Goal: Transaction & Acquisition: Book appointment/travel/reservation

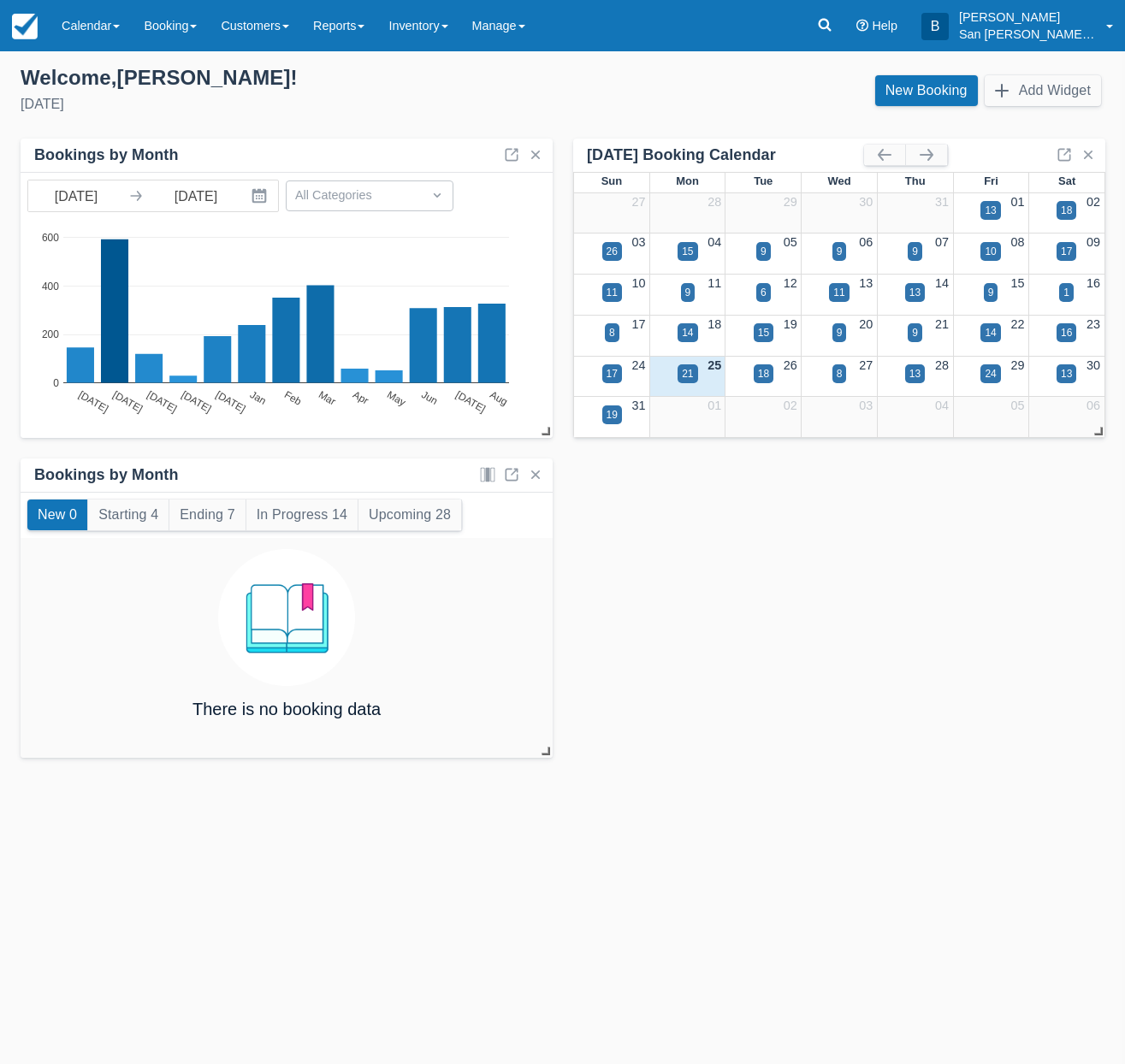
click at [962, 686] on div "Add your inventory Select how you would like to set up your inventory RECOMMEND…" at bounding box center [562, 418] width 1125 height 706
click at [836, 16] on link at bounding box center [825, 25] width 40 height 51
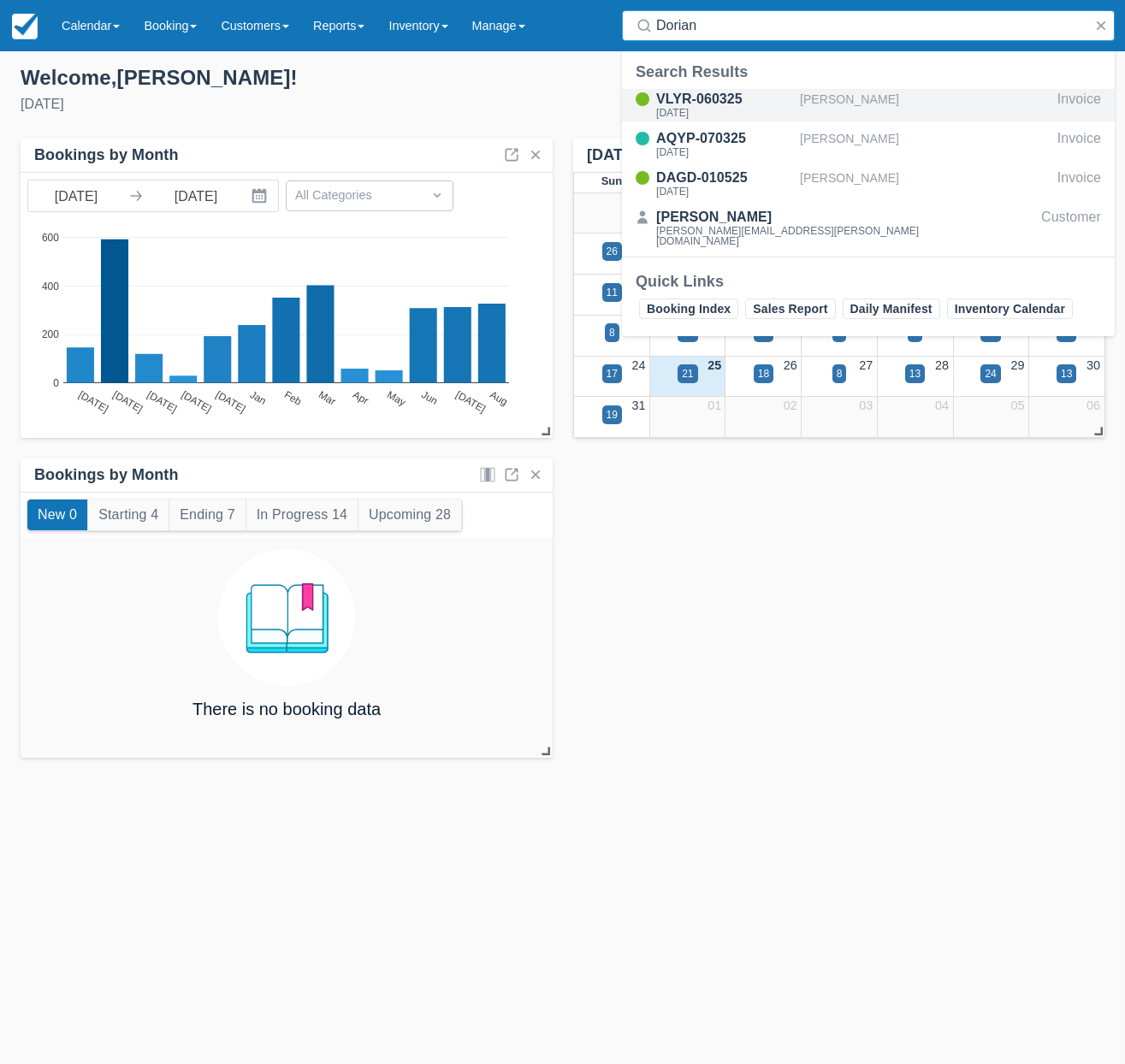
type input "Dorian"
click at [730, 108] on div "Mon Sep 8 2025" at bounding box center [724, 112] width 137 height 11
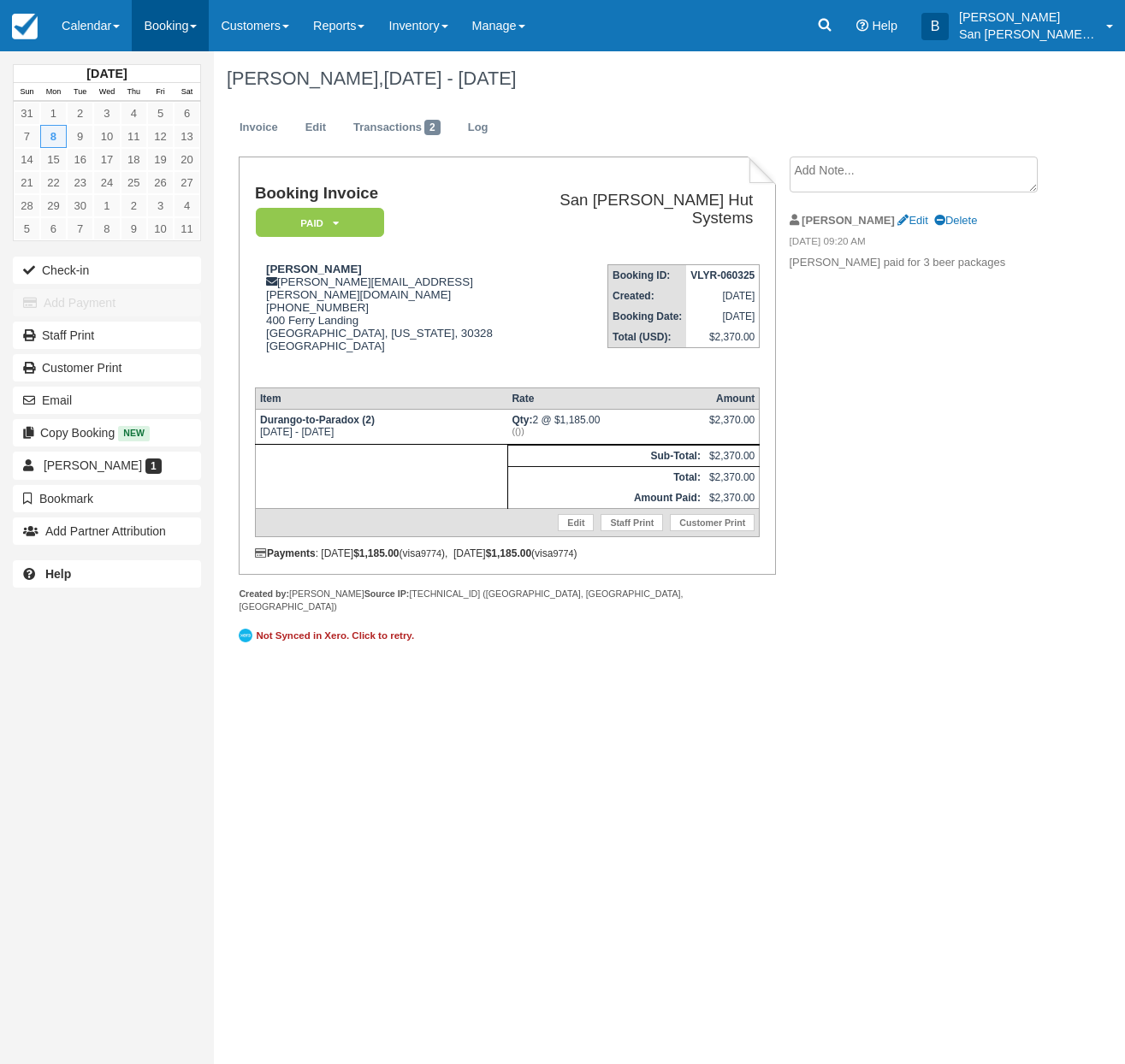
drag, startPoint x: 167, startPoint y: 24, endPoint x: 175, endPoint y: 44, distance: 21.5
click at [167, 25] on link "Booking" at bounding box center [170, 25] width 77 height 51
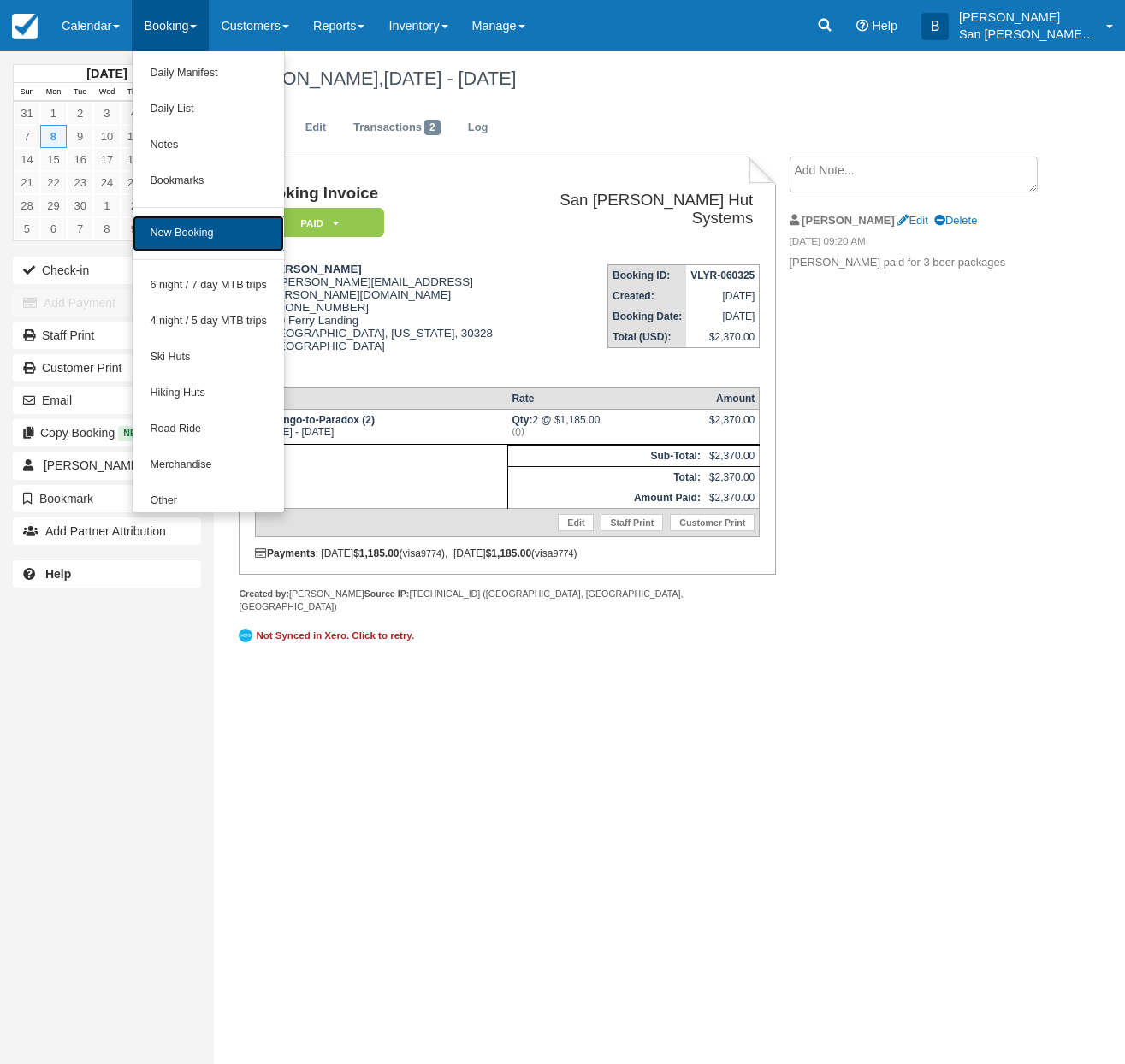
click at [179, 223] on link "New Booking" at bounding box center [208, 233] width 151 height 36
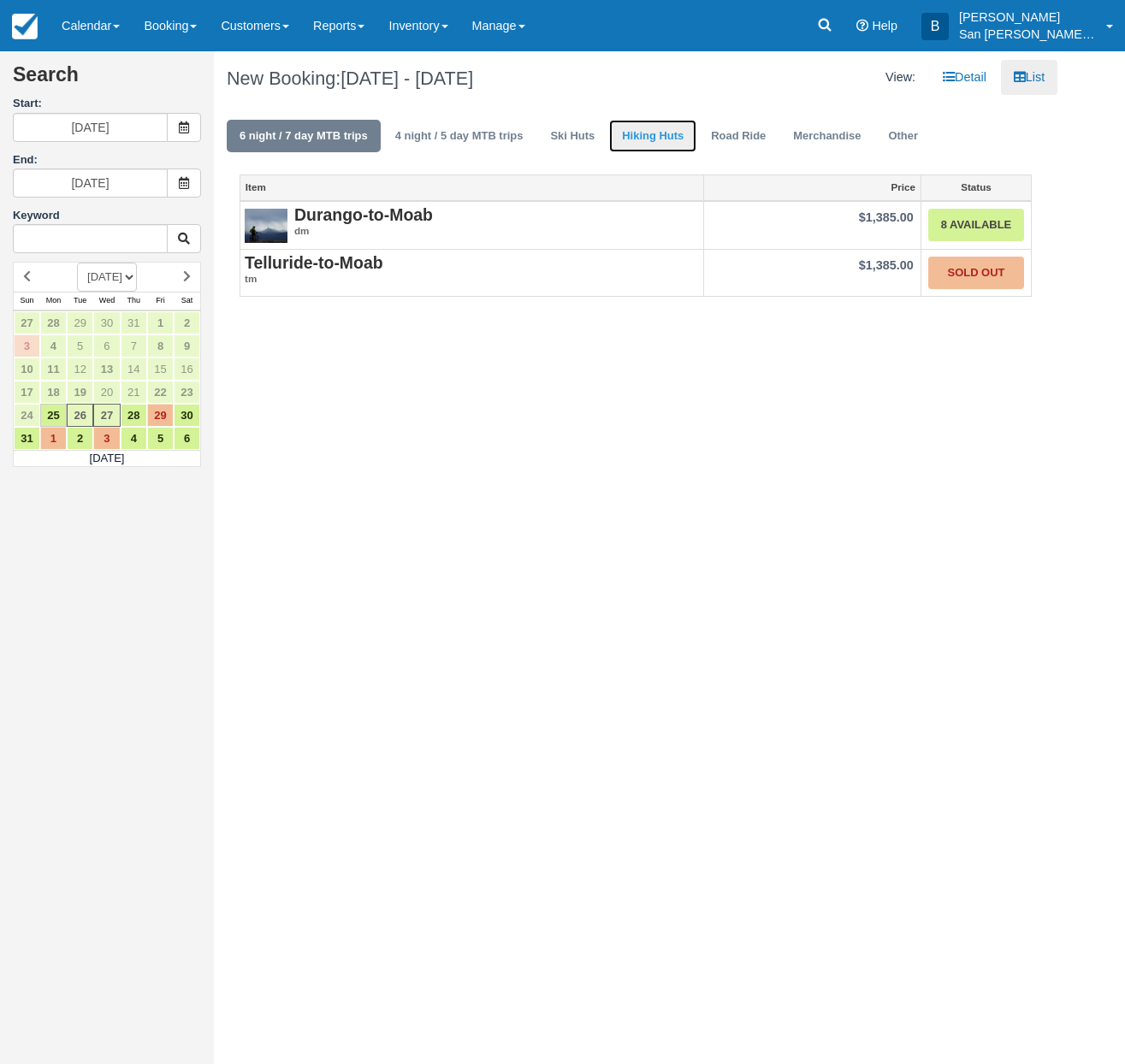
click at [681, 133] on link "Hiking Huts" at bounding box center [653, 137] width 87 height 33
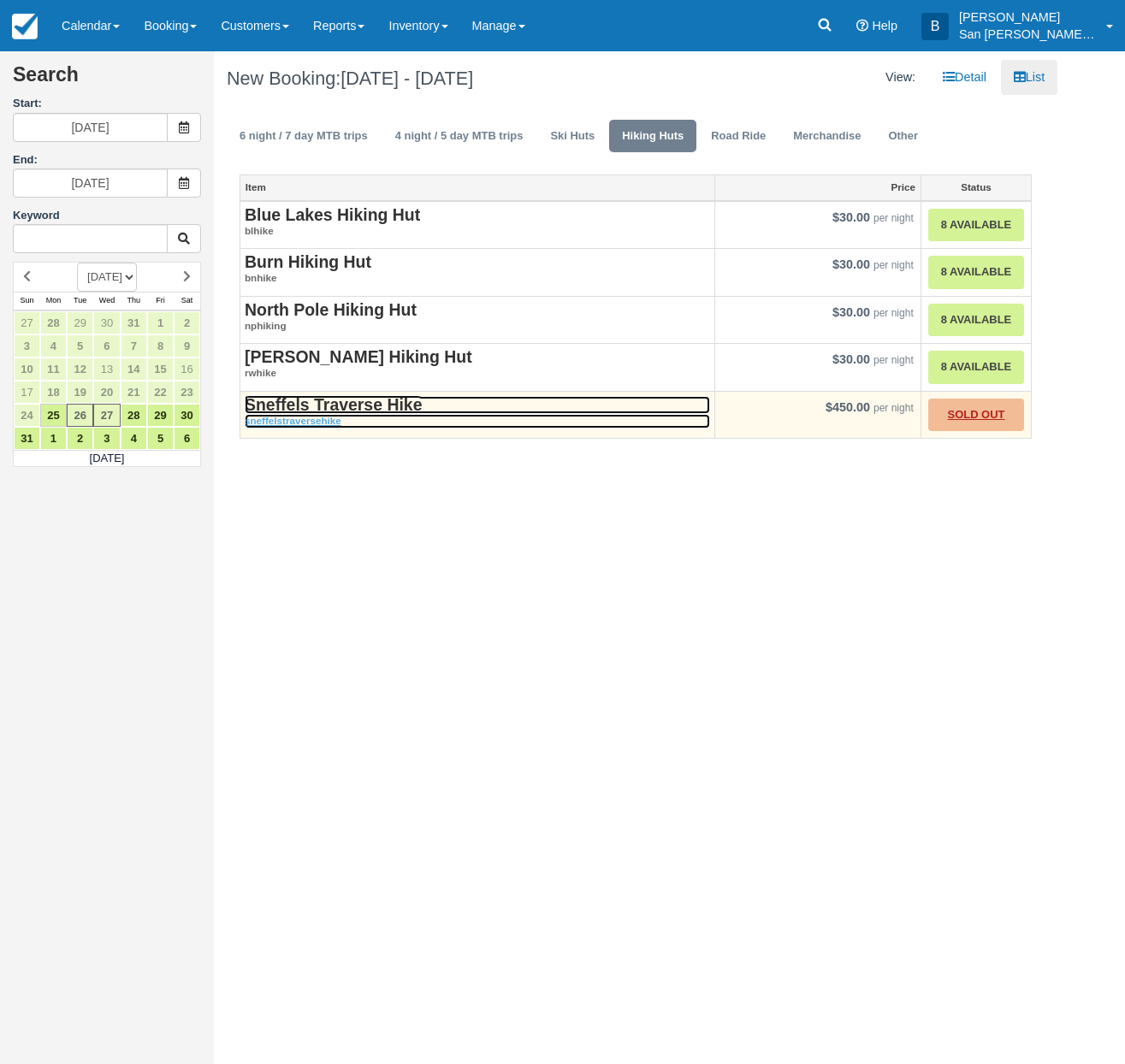
click at [344, 405] on strong "Sneffels Traverse Hike" at bounding box center [333, 404] width 177 height 18
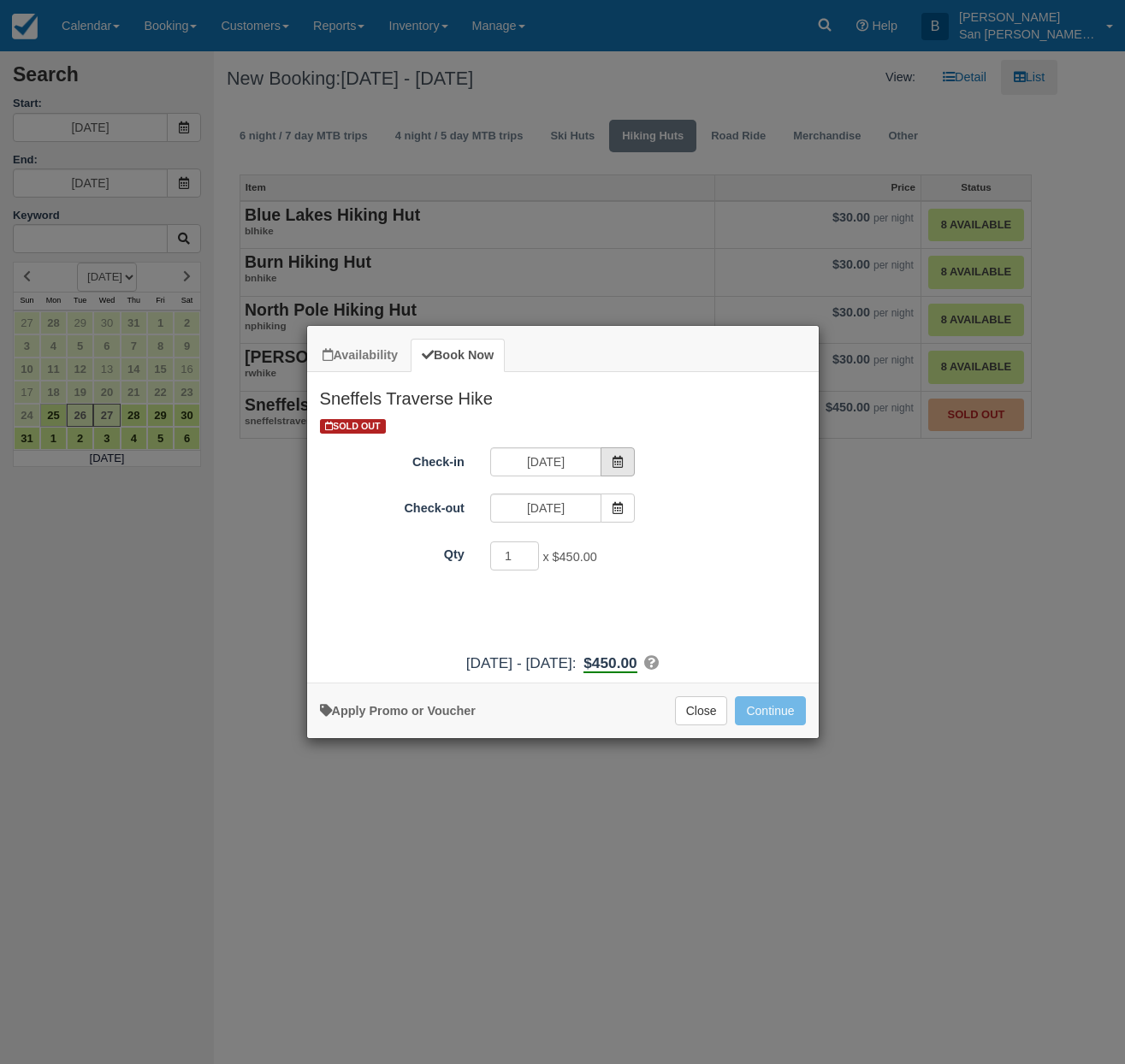
click at [621, 454] on span "Item Modal" at bounding box center [617, 462] width 34 height 29
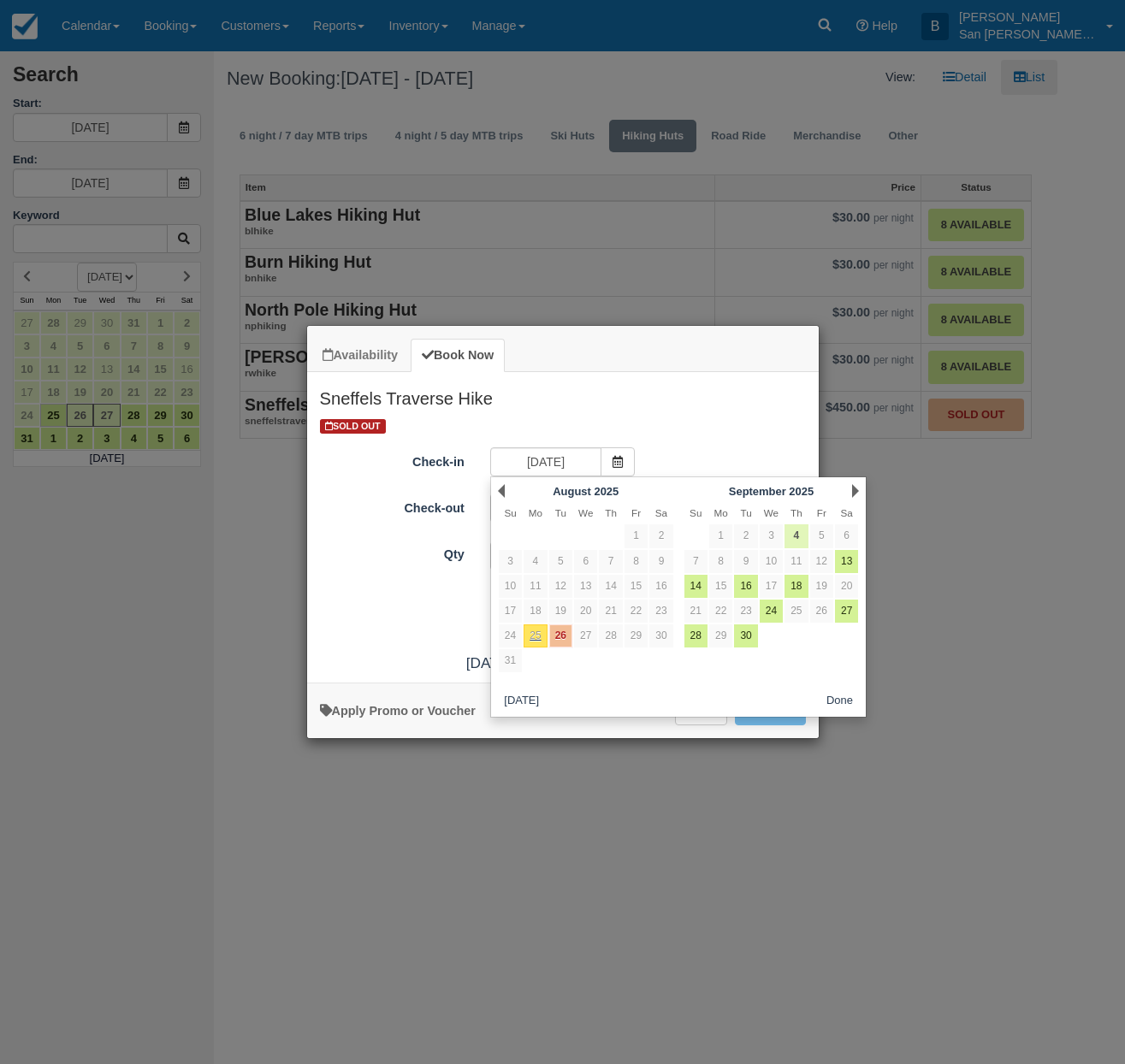
click at [789, 530] on link "4" at bounding box center [797, 536] width 23 height 23
type input "09/04/25"
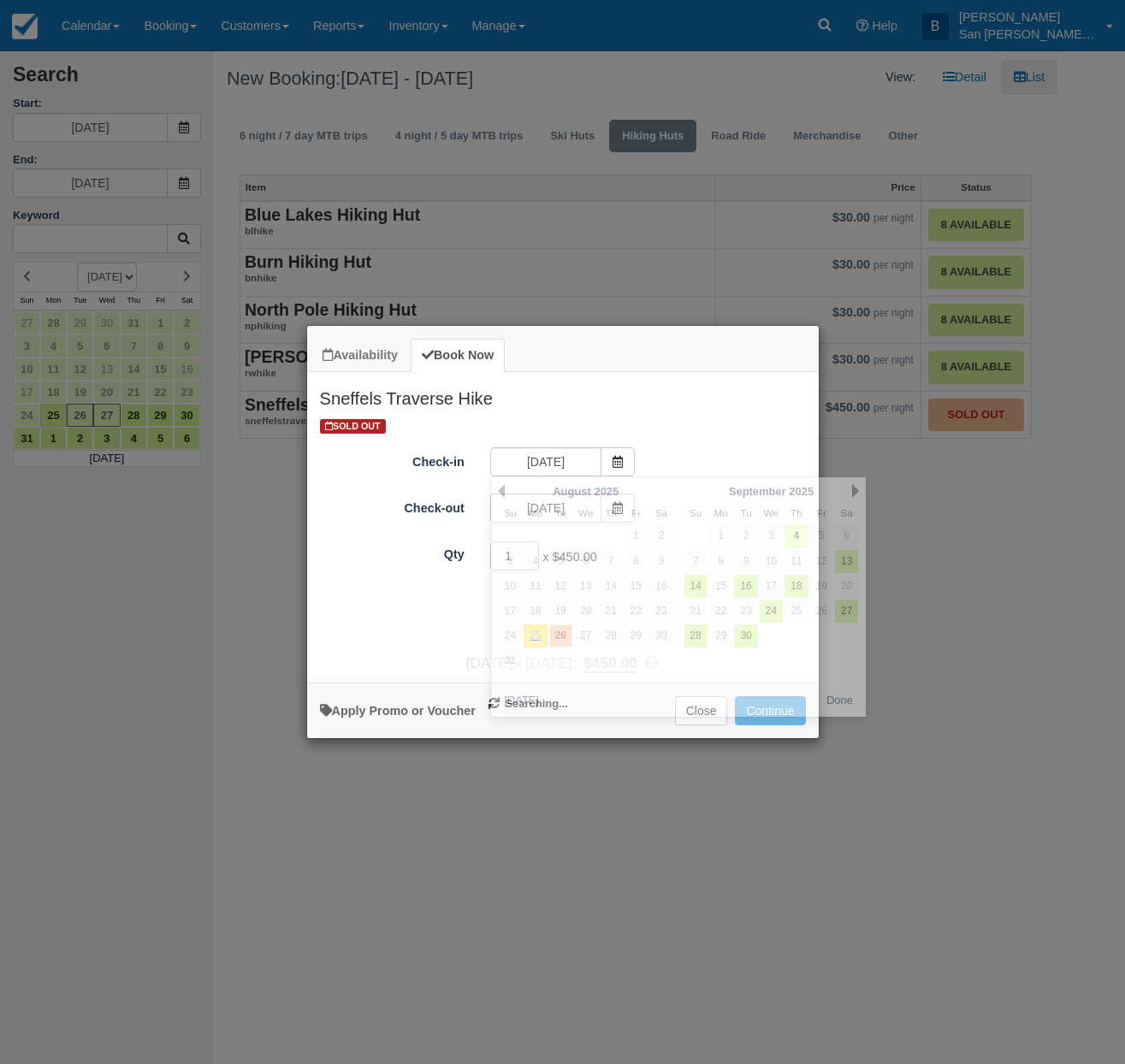
type input "09/05/25"
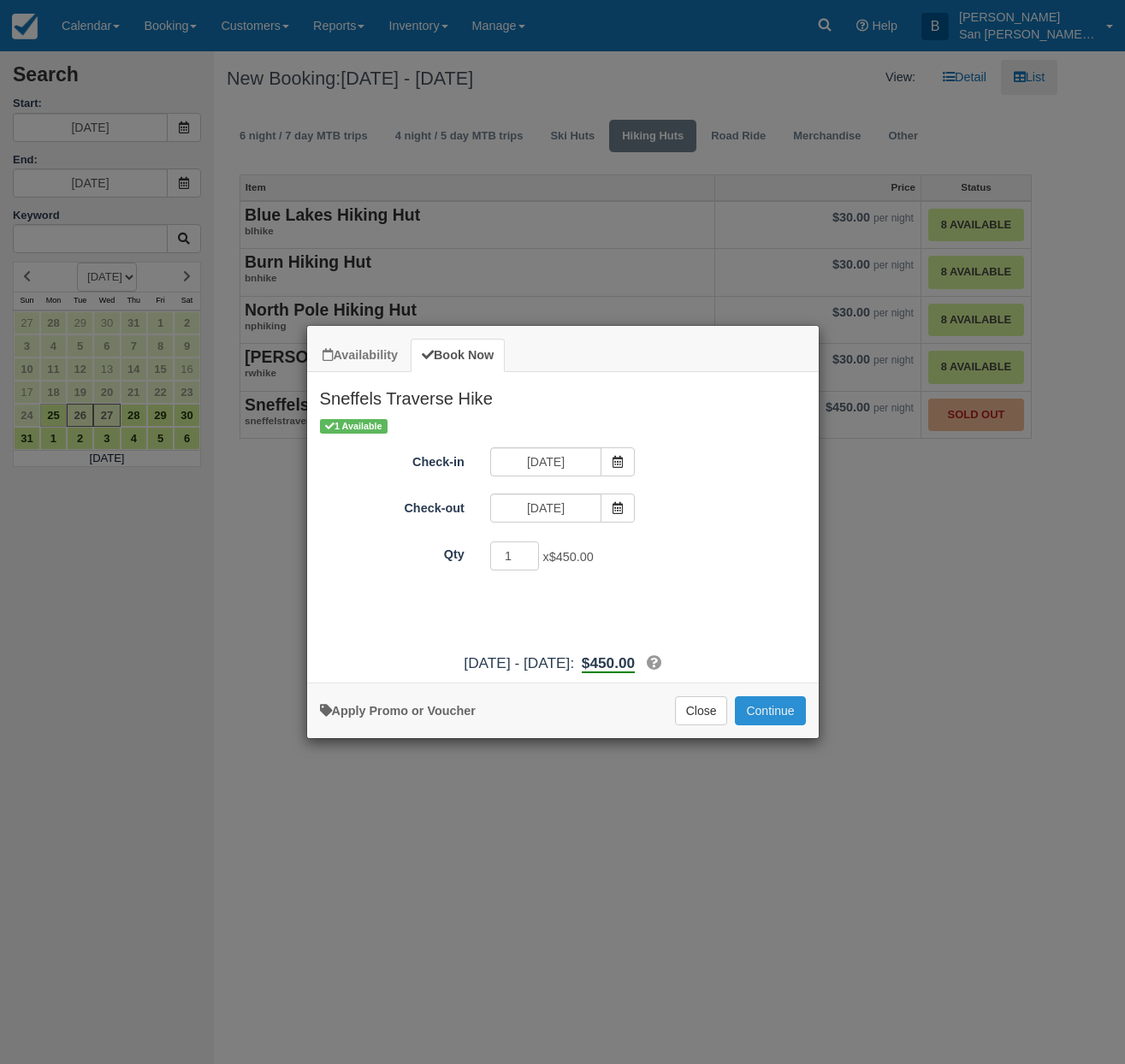
click at [786, 707] on button "Continue" at bounding box center [769, 711] width 70 height 29
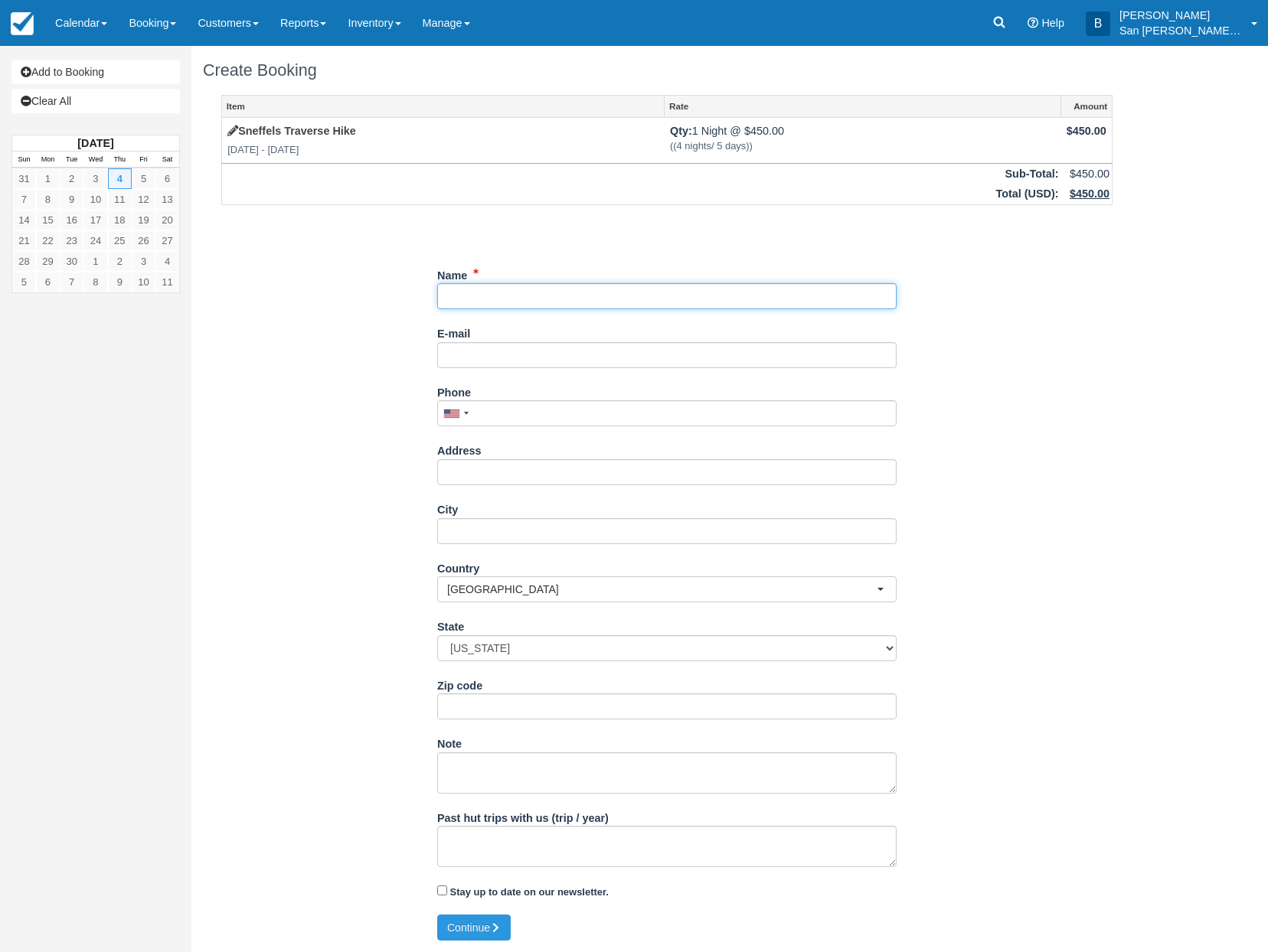
click at [487, 297] on input "Name" at bounding box center [667, 297] width 460 height 26
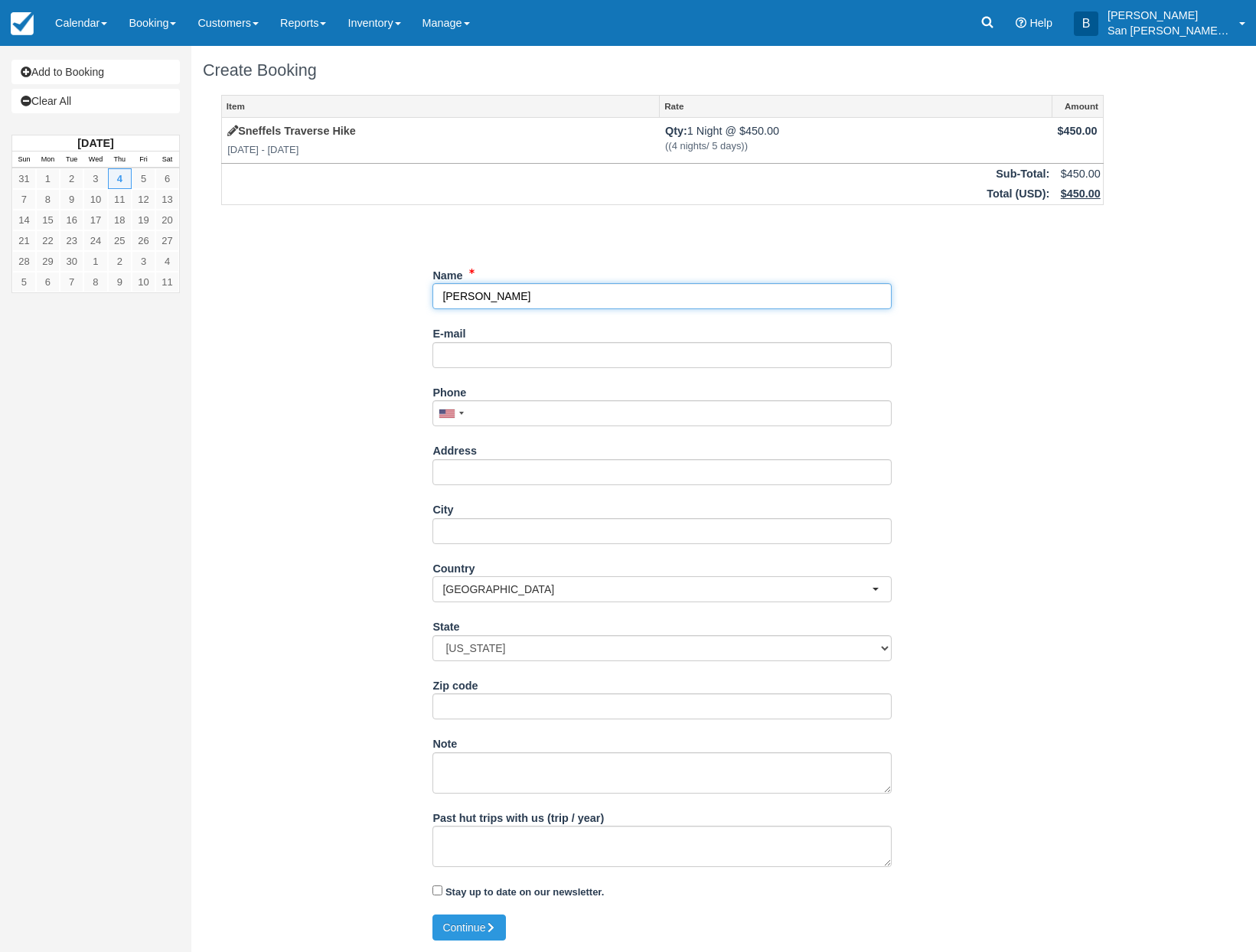
type input "[PERSON_NAME]"
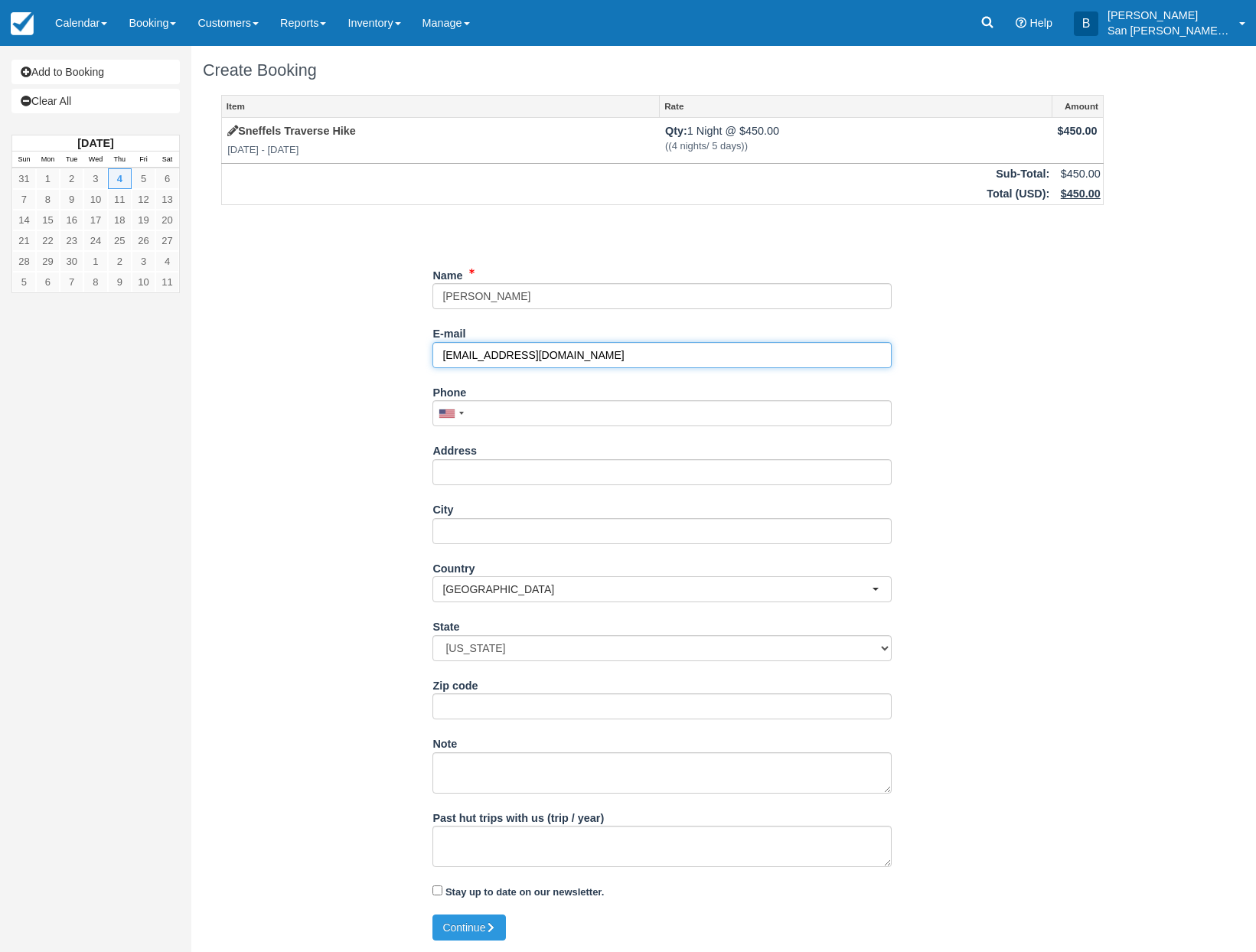
type input "[EMAIL_ADDRESS][DOMAIN_NAME]"
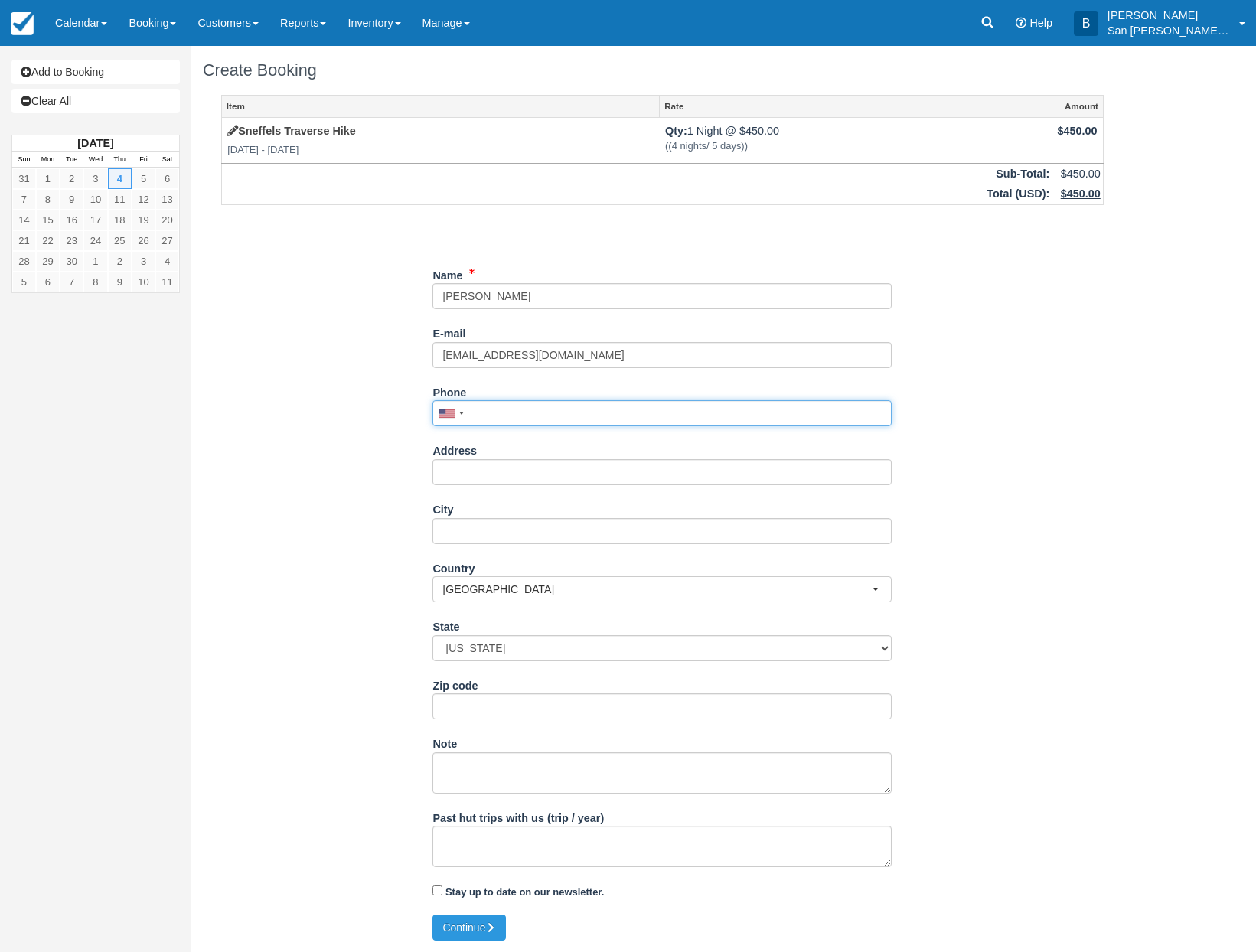
click at [537, 408] on input "Phone" at bounding box center [662, 414] width 459 height 26
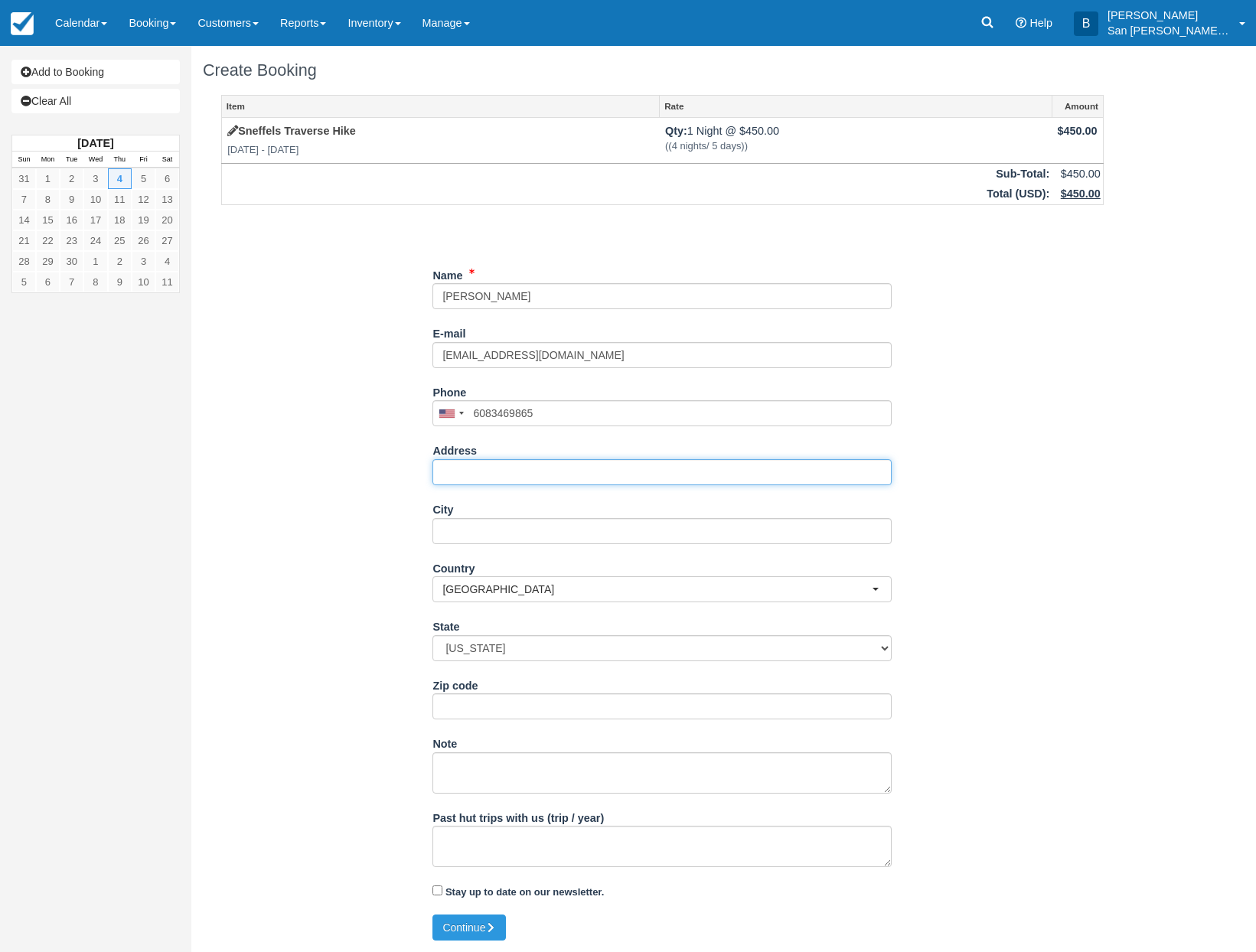
type input "(608) 346-9865"
drag, startPoint x: 517, startPoint y: 471, endPoint x: 1028, endPoint y: 424, distance: 513.2
click at [519, 470] on input "Address" at bounding box center [662, 473] width 459 height 26
type input "2106 Yahara Place"
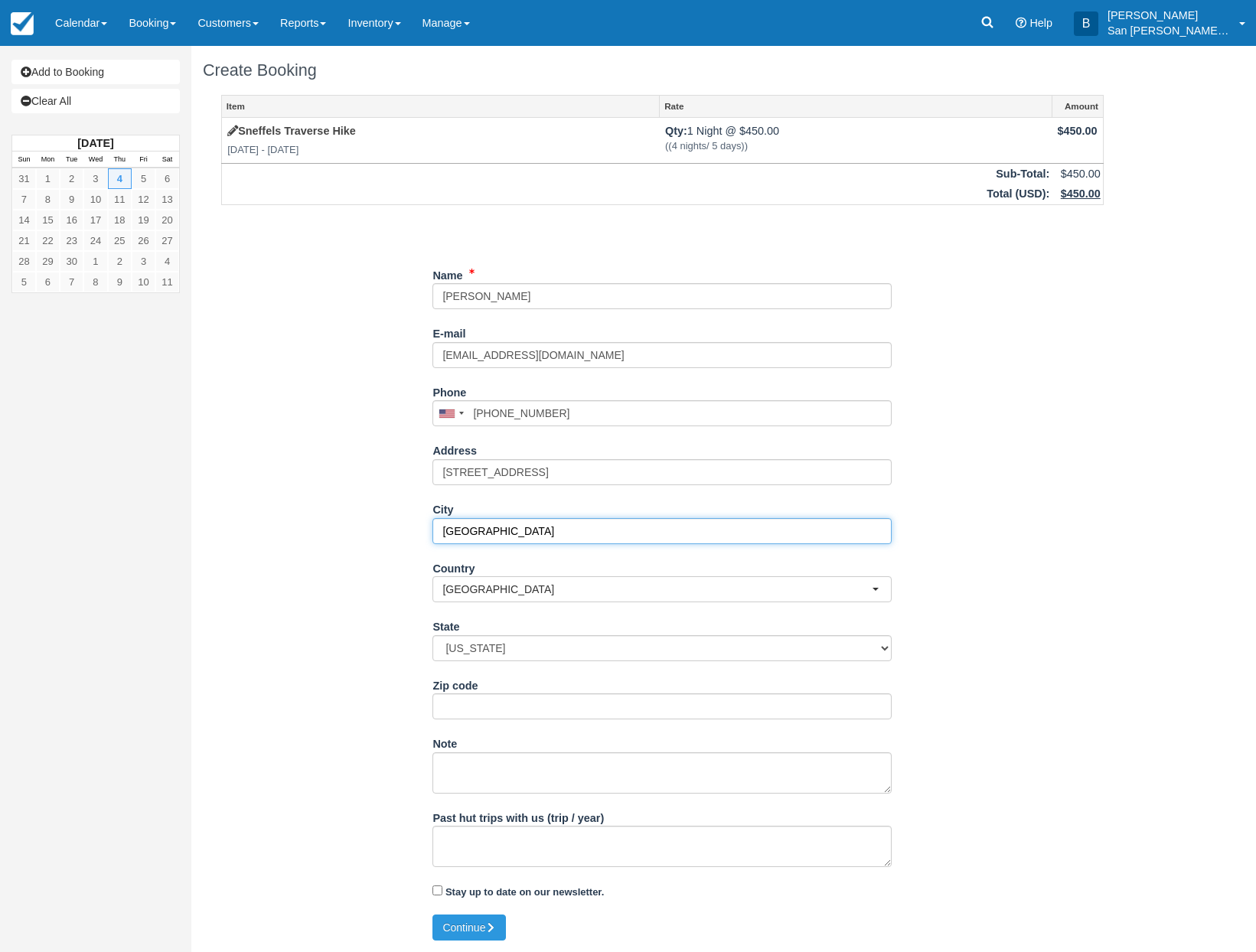
type input "Madison"
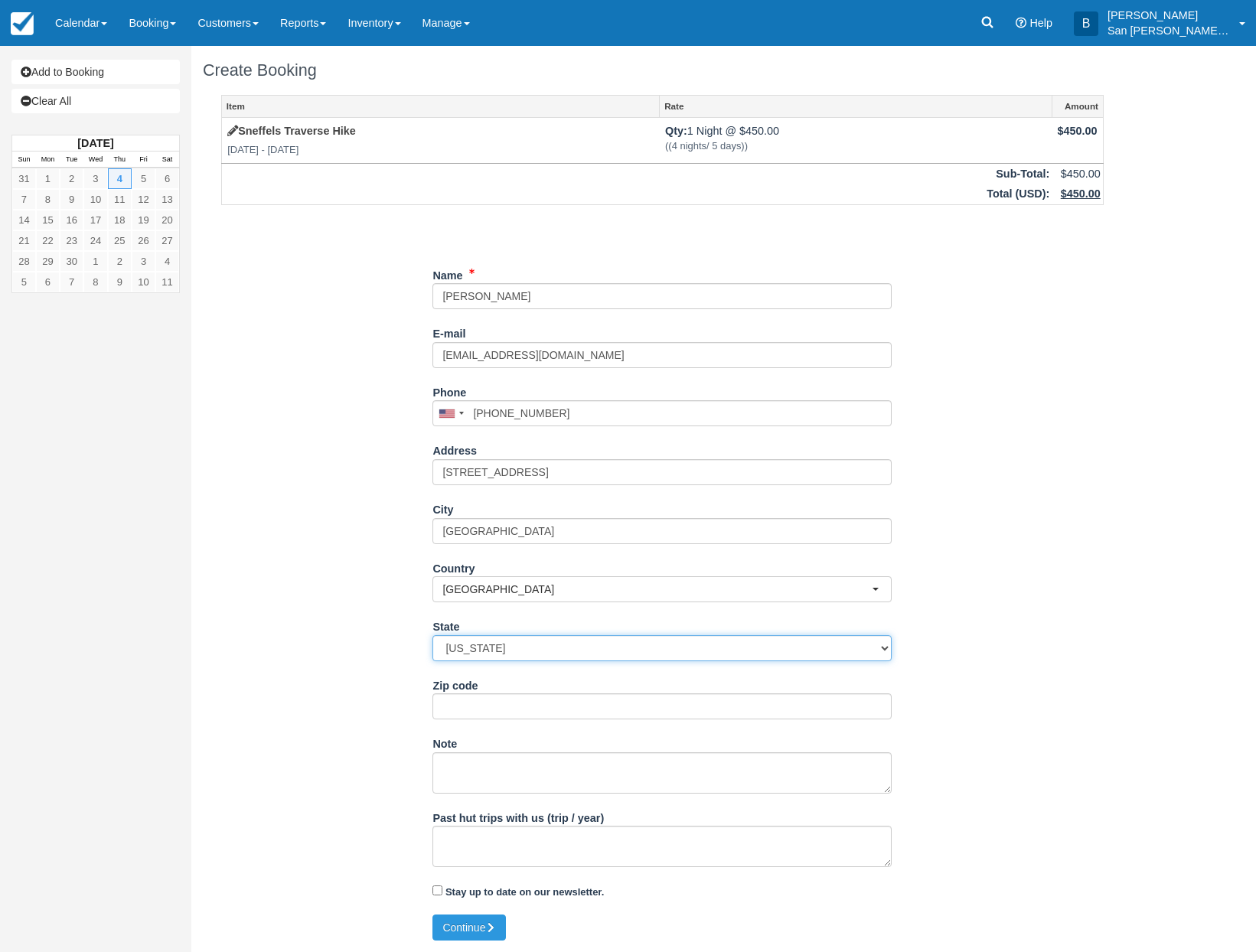
click at [538, 650] on select "Alabama Alaska Arizona Arkansas California Colorado Connecticut Delaware Florid…" at bounding box center [662, 649] width 459 height 26
select select "WI"
click at [433, 636] on select "Alabama Alaska Arizona Arkansas California Colorado Connecticut Delaware Florid…" at bounding box center [662, 649] width 459 height 26
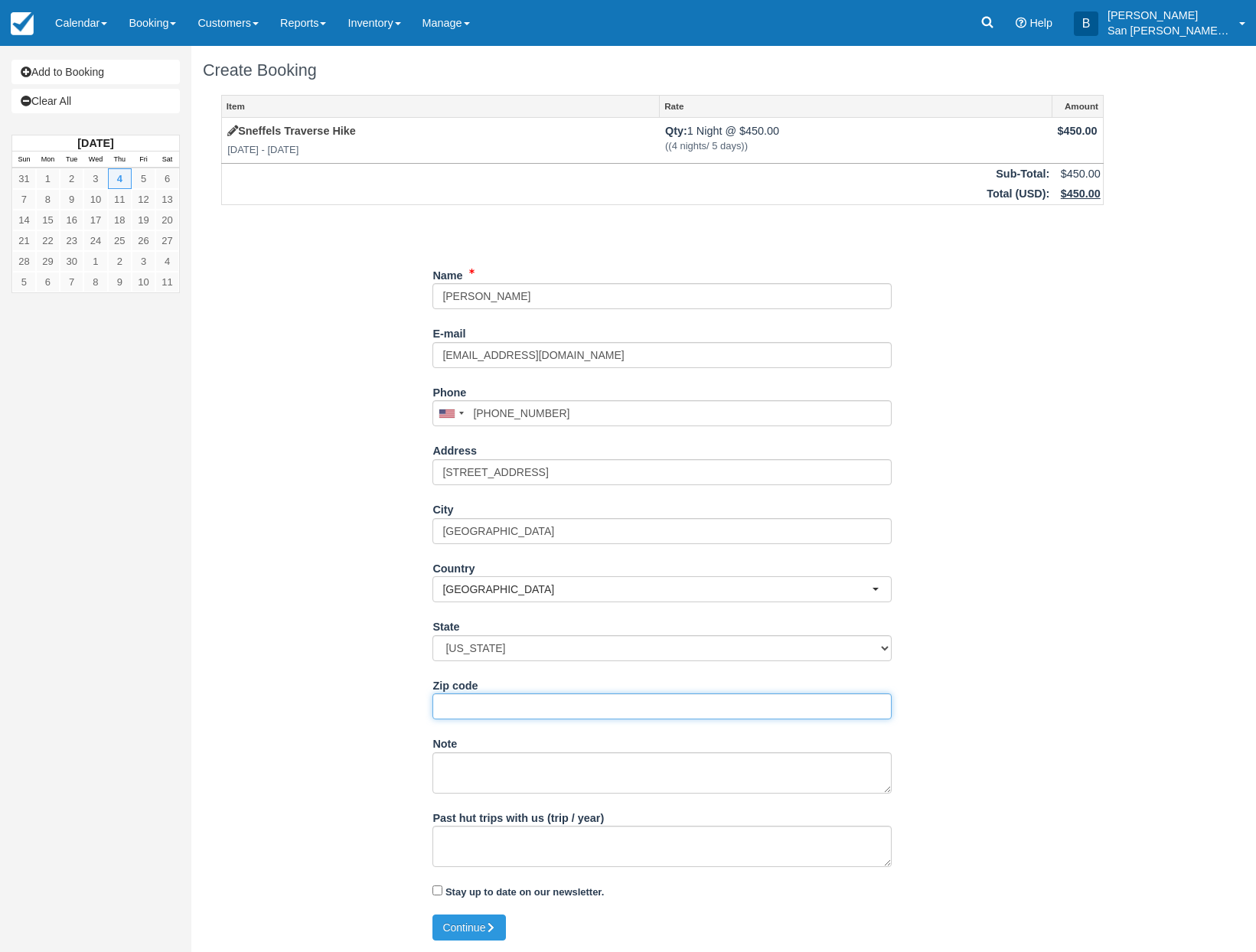
click at [469, 704] on input "Zip code" at bounding box center [662, 707] width 459 height 26
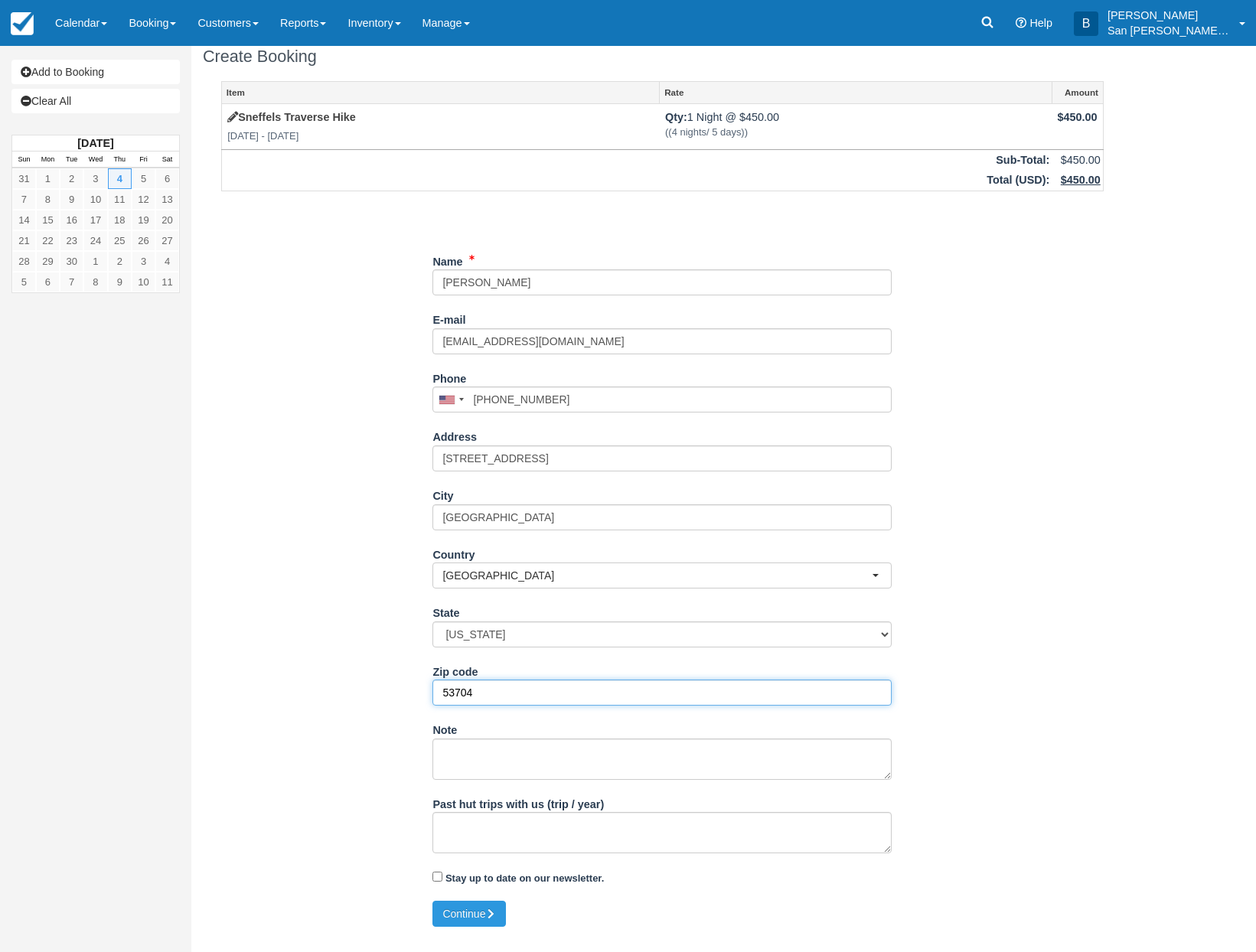
scroll to position [16, 0]
type input "53704"
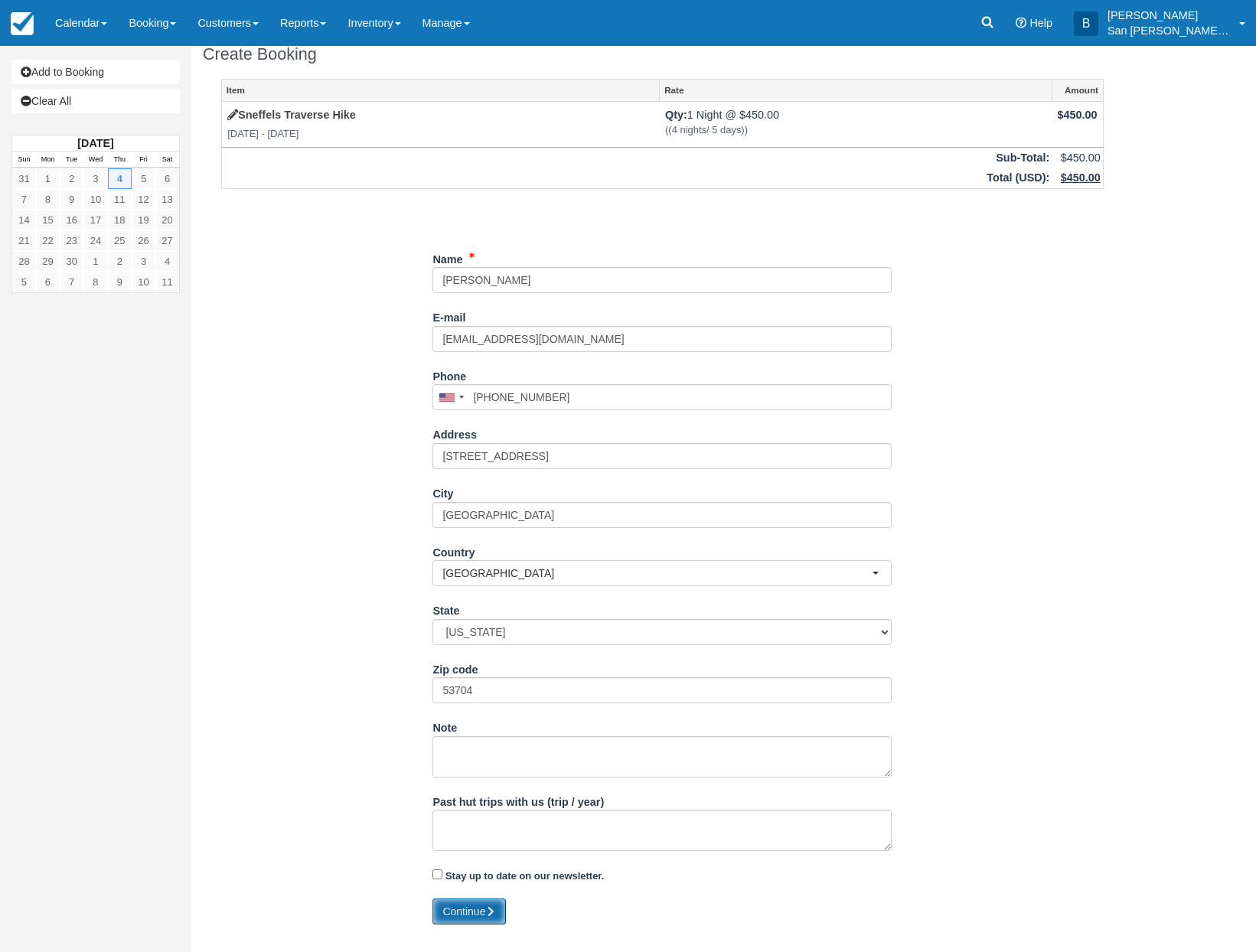
click at [490, 910] on icon "submit" at bounding box center [491, 911] width 10 height 10
type input "+16083469865"
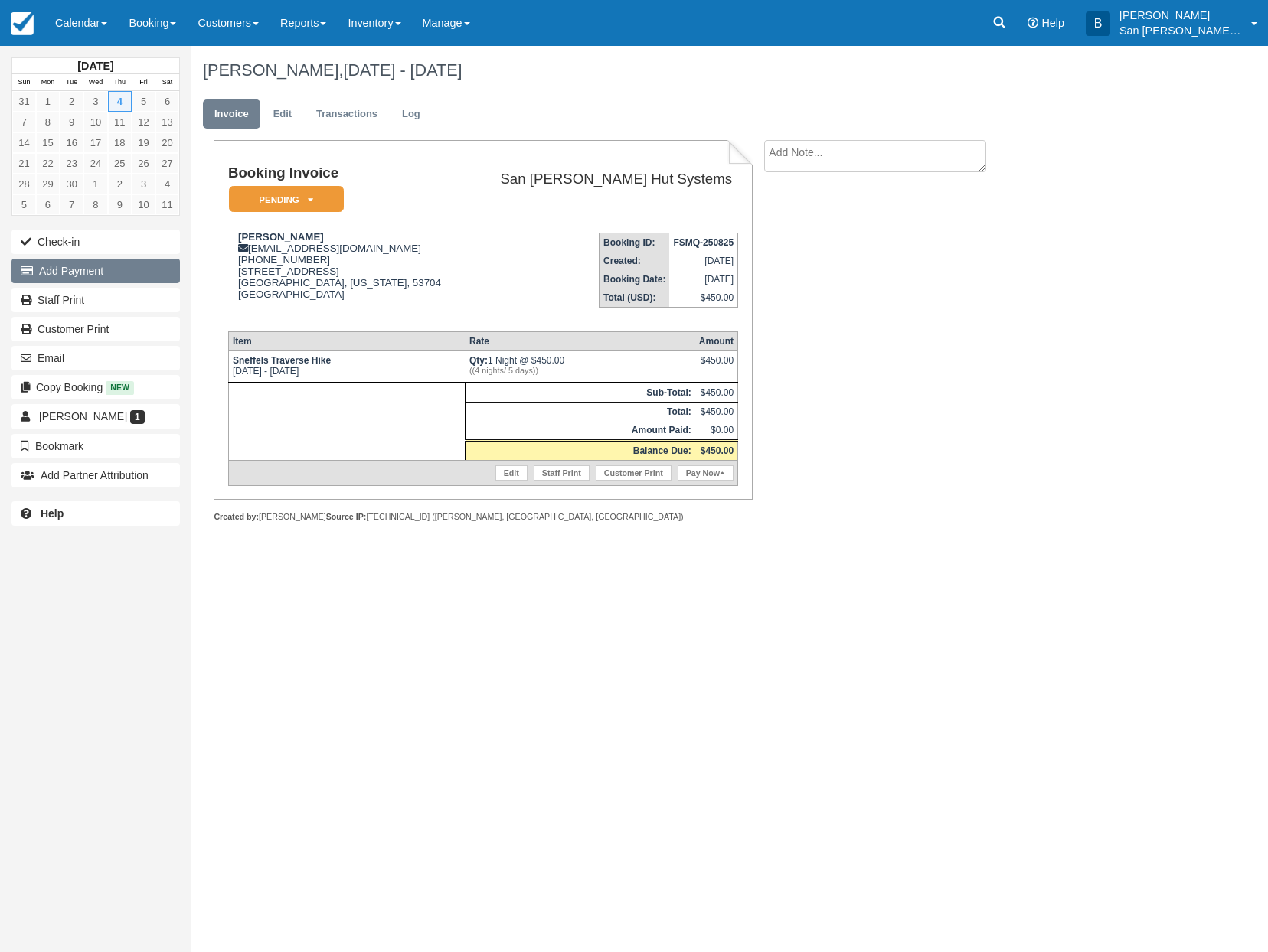
click at [84, 266] on button "Add Payment" at bounding box center [95, 271] width 168 height 24
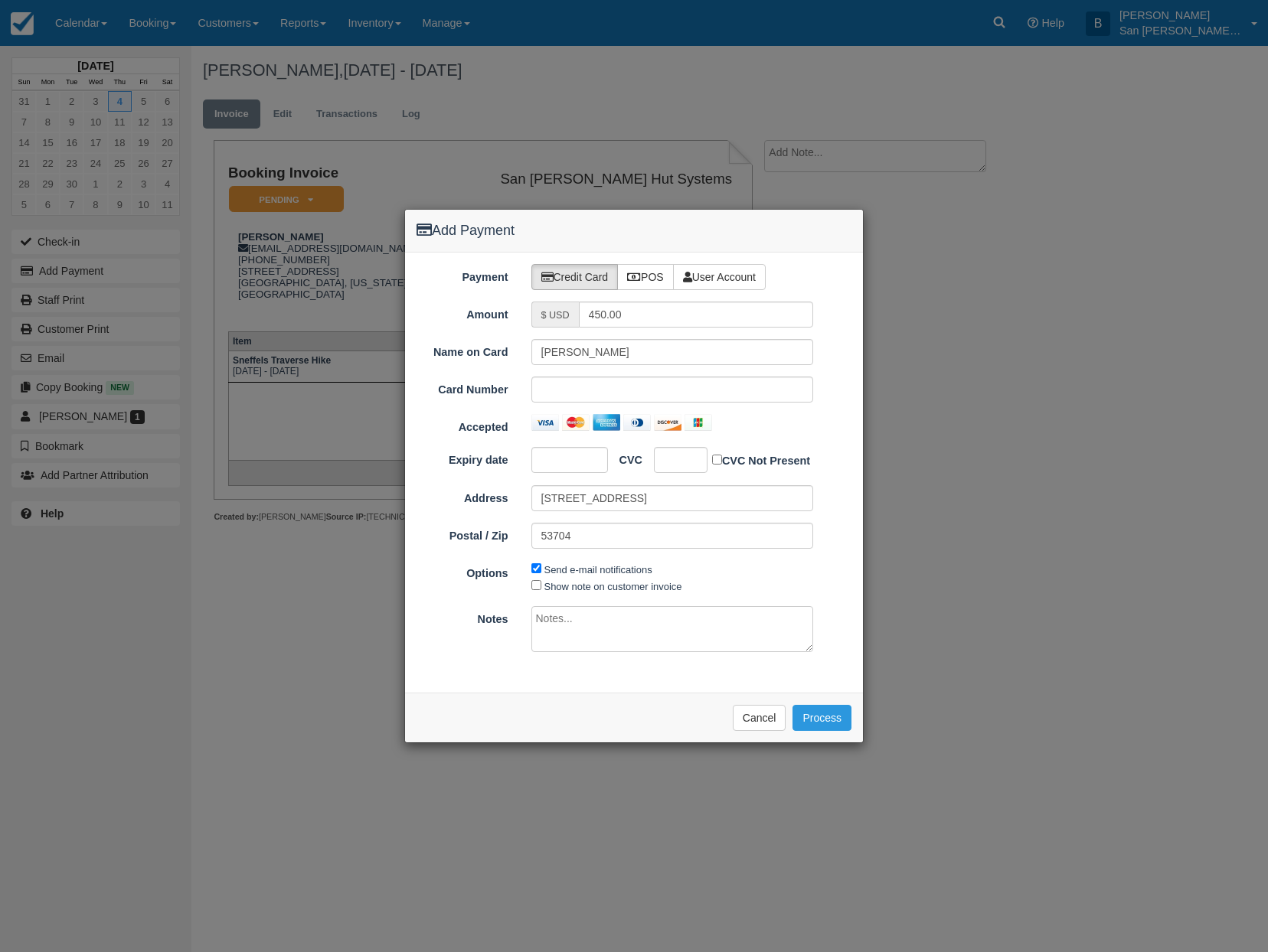
click at [689, 457] on div at bounding box center [681, 460] width 54 height 26
click at [833, 714] on button "Process" at bounding box center [822, 718] width 59 height 26
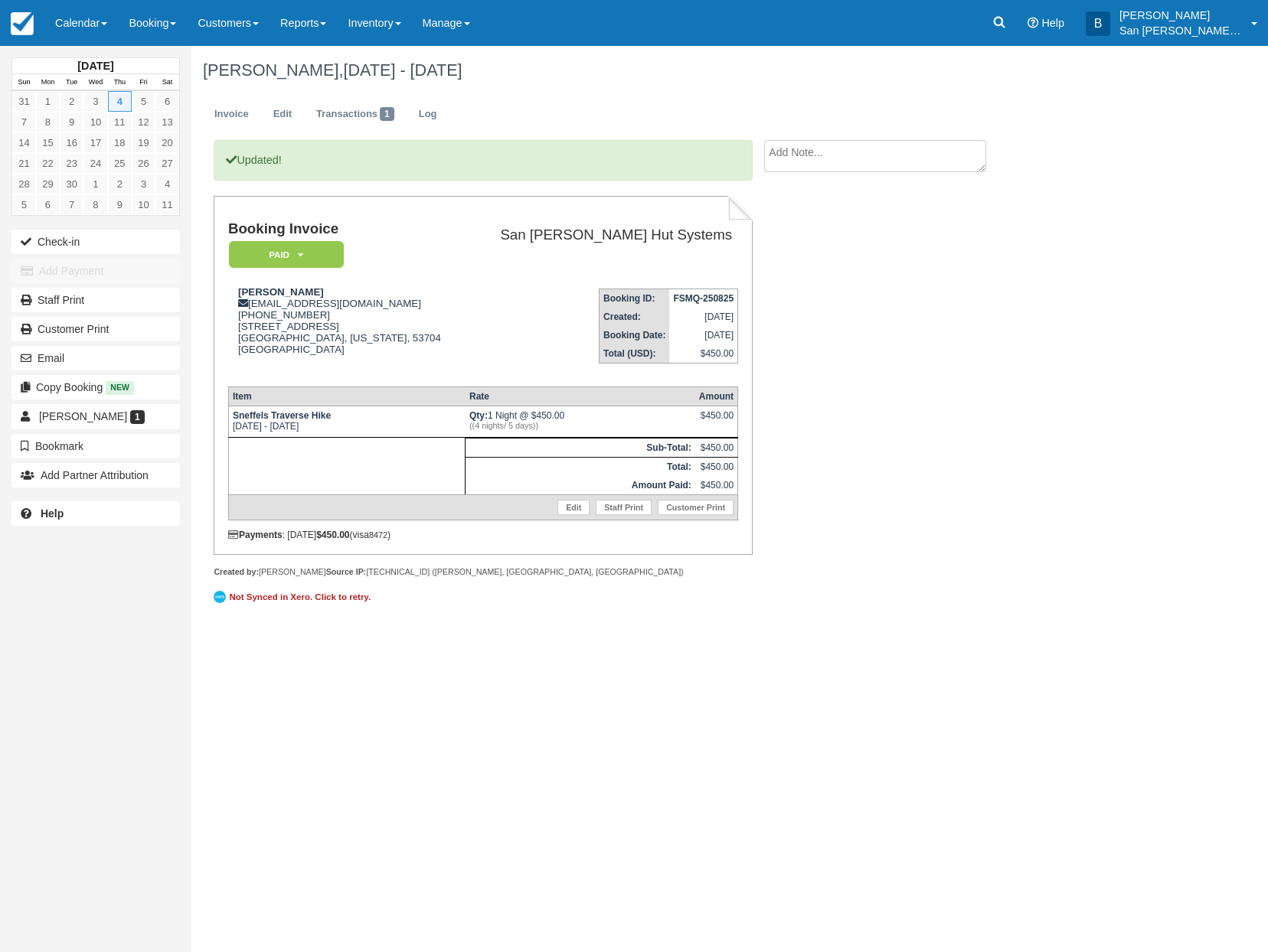
click at [893, 48] on div "[PERSON_NAME], [DATE] - [DATE]" at bounding box center [667, 70] width 951 height 49
click at [1003, 23] on icon at bounding box center [999, 23] width 16 height 16
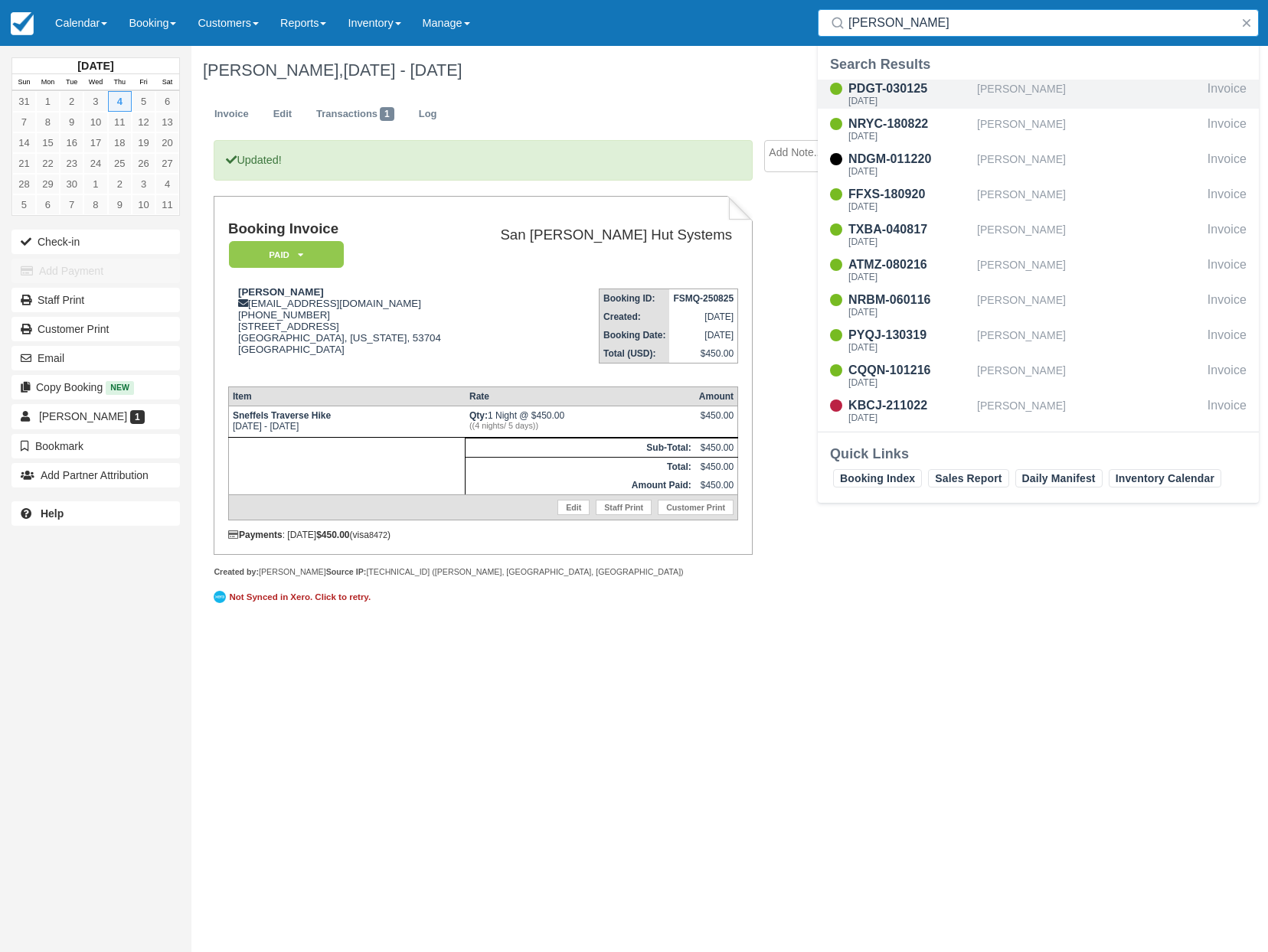
type input "[PERSON_NAME]"
click at [891, 88] on div "PDGT-030125" at bounding box center [909, 88] width 122 height 18
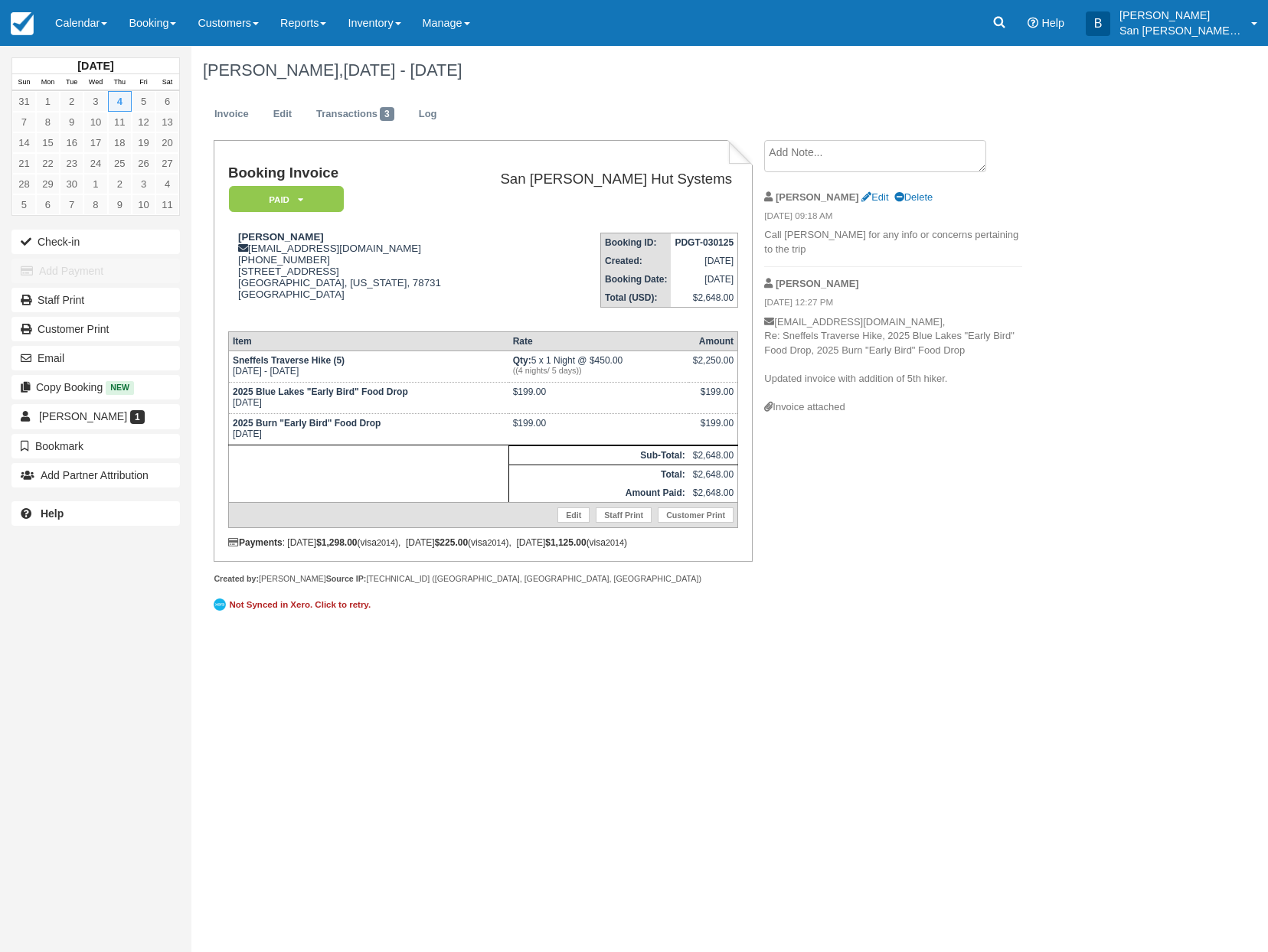
click at [984, 69] on h1 "Kevin Lucas, Sep 04 - Sep 05 2025" at bounding box center [667, 70] width 928 height 18
click at [1003, 26] on icon at bounding box center [999, 23] width 16 height 16
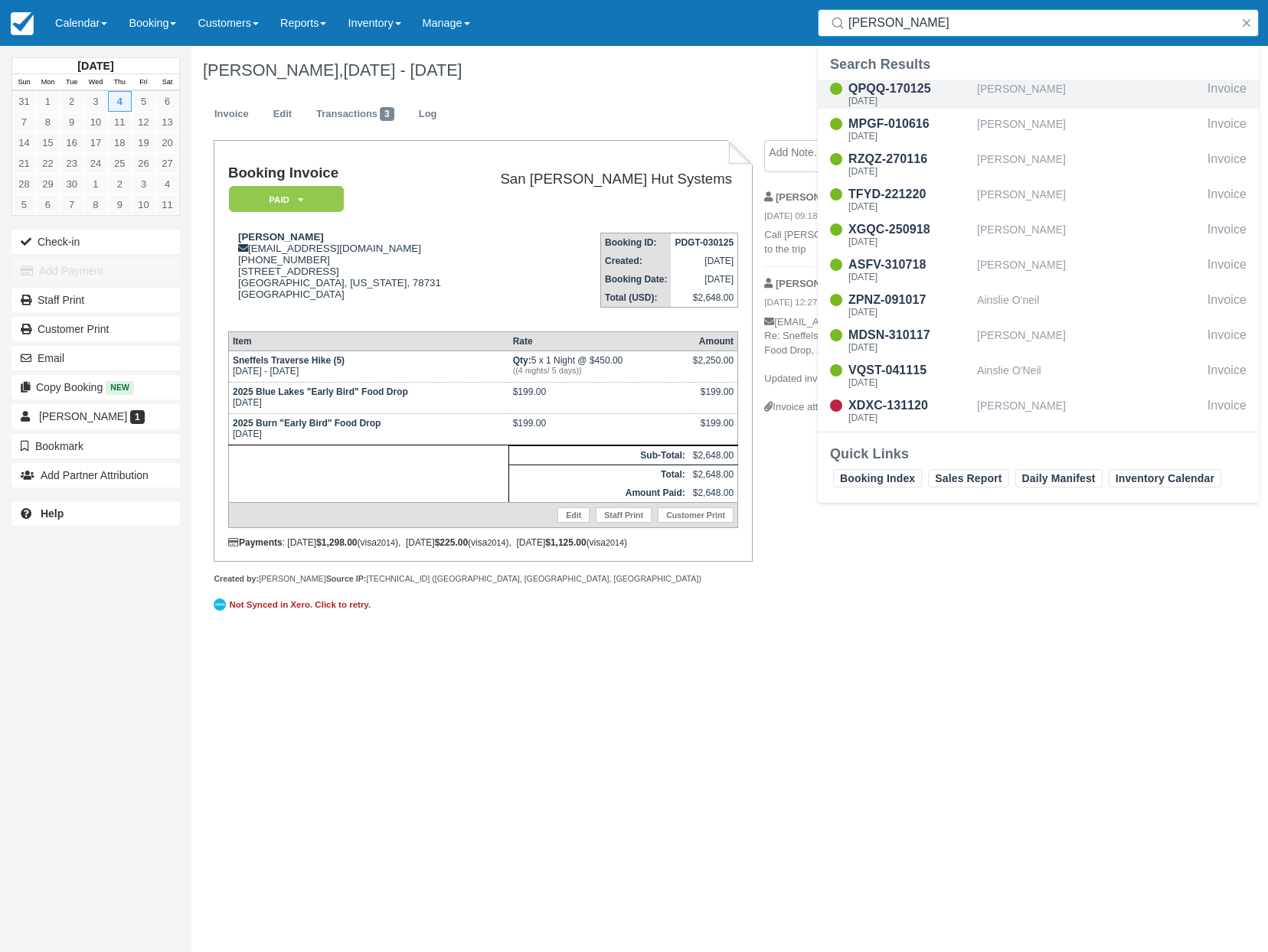
type input "oneil"
click at [903, 101] on div "Thu Sep 4 2025" at bounding box center [909, 101] width 122 height 10
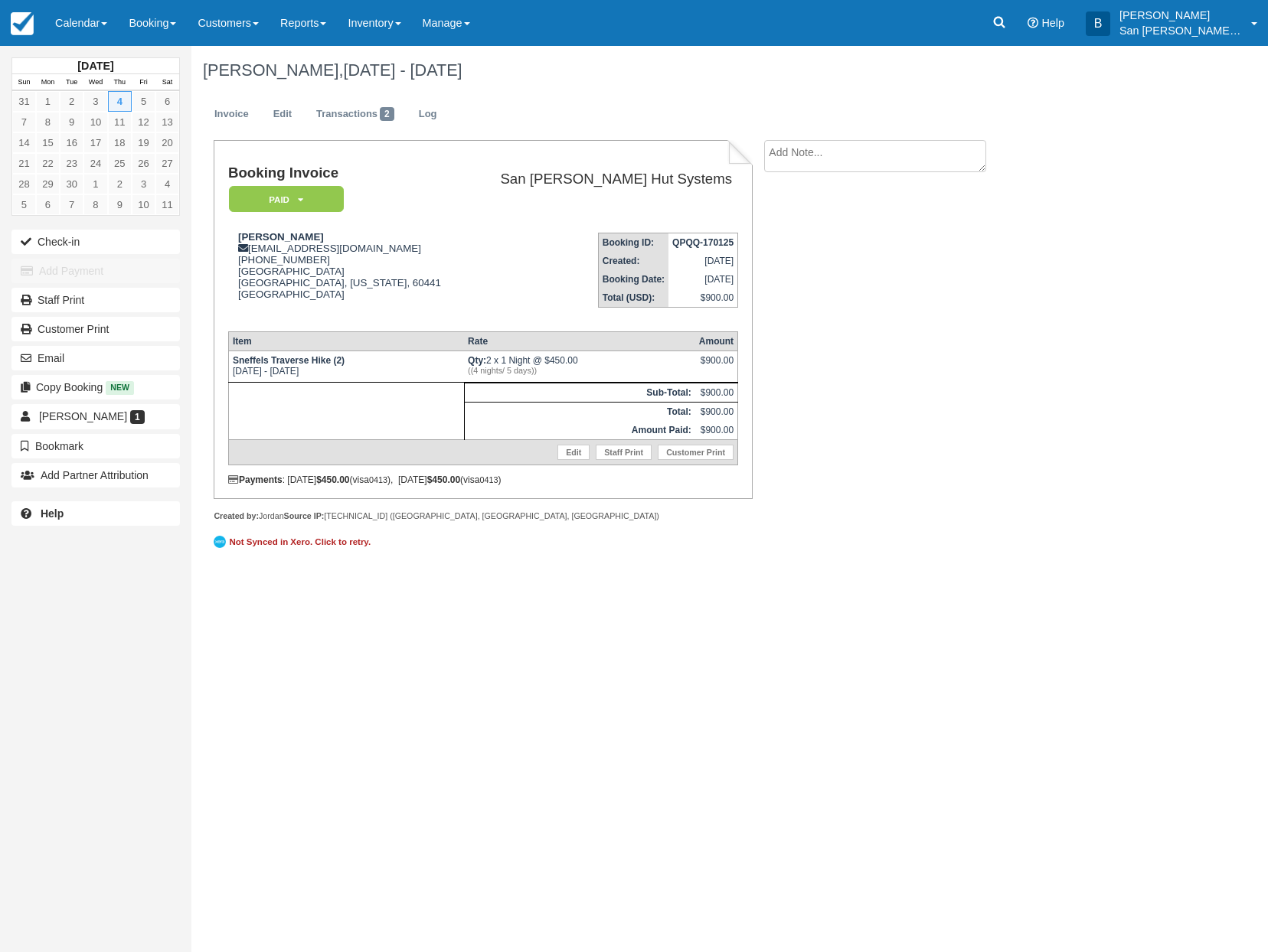
click at [1266, 260] on div "[DATE] Sun Mon Tue Wed Thu Fri Sat 31 1 2 3 4 5 6 7 8 9 10 11 12 13 14 15 16 17…" at bounding box center [634, 499] width 1268 height 906
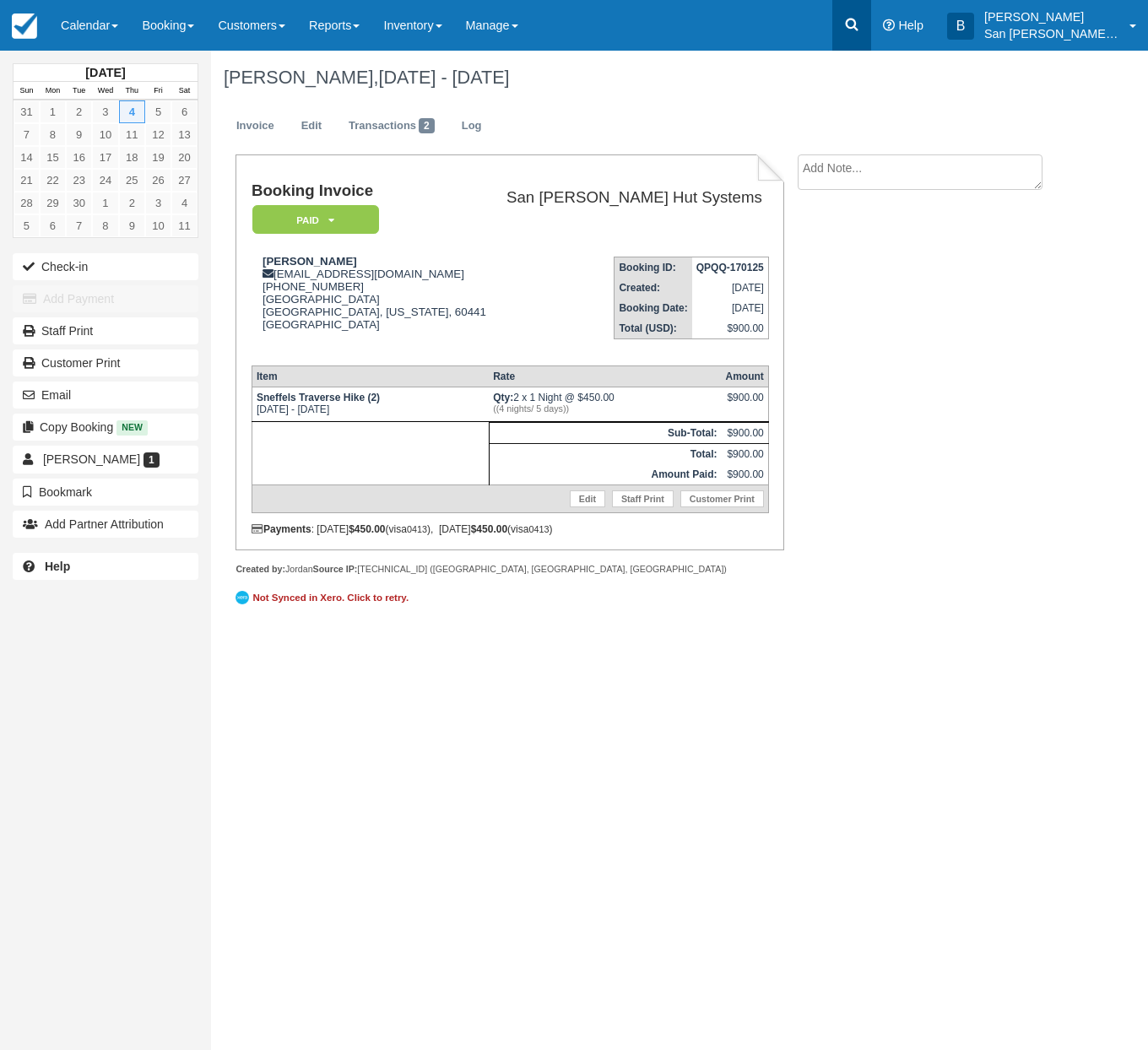
click at [860, 22] on icon at bounding box center [852, 25] width 17 height 17
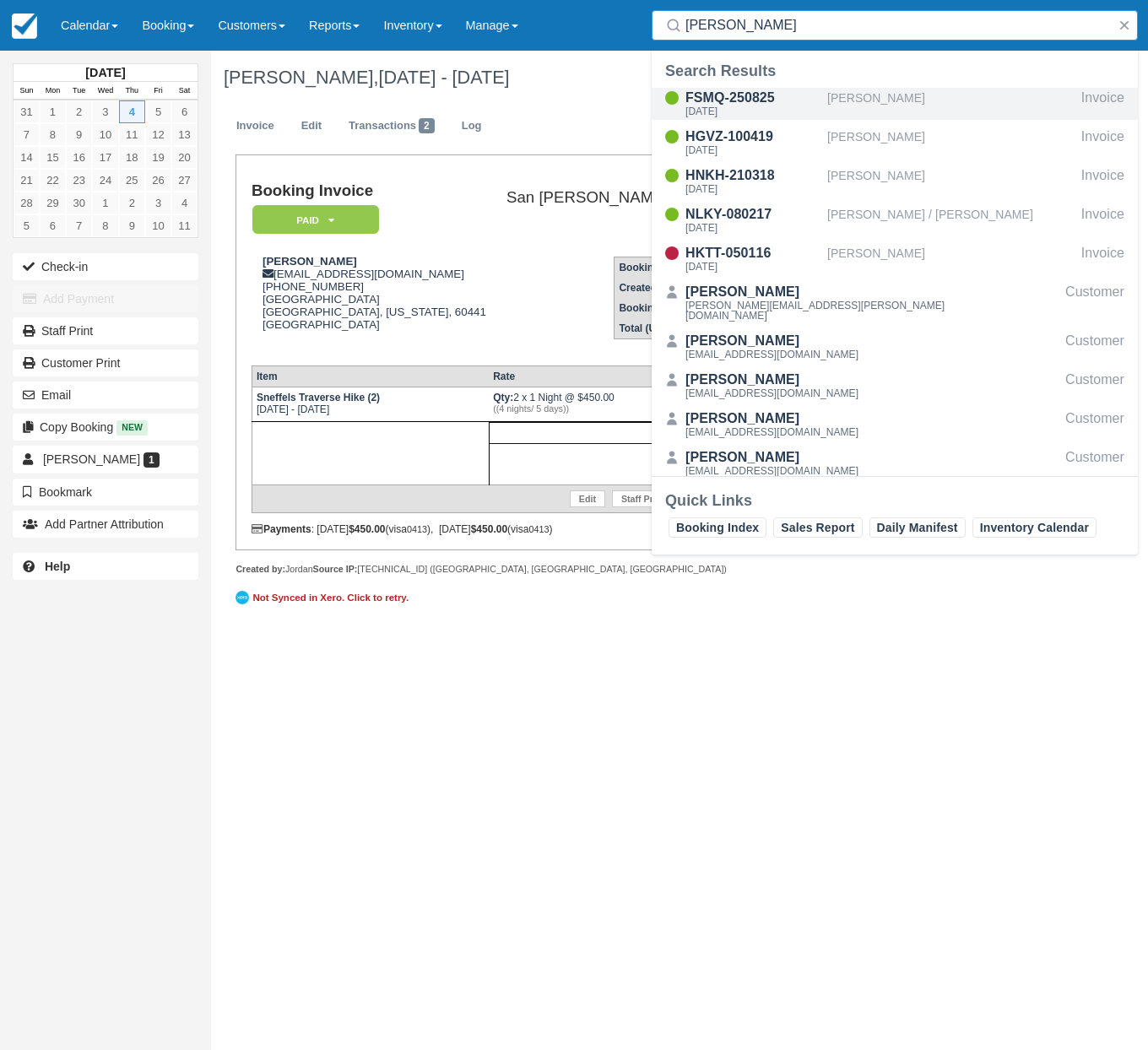
type input "[PERSON_NAME]"
click at [759, 104] on div "FSMQ-250825" at bounding box center [752, 98] width 135 height 20
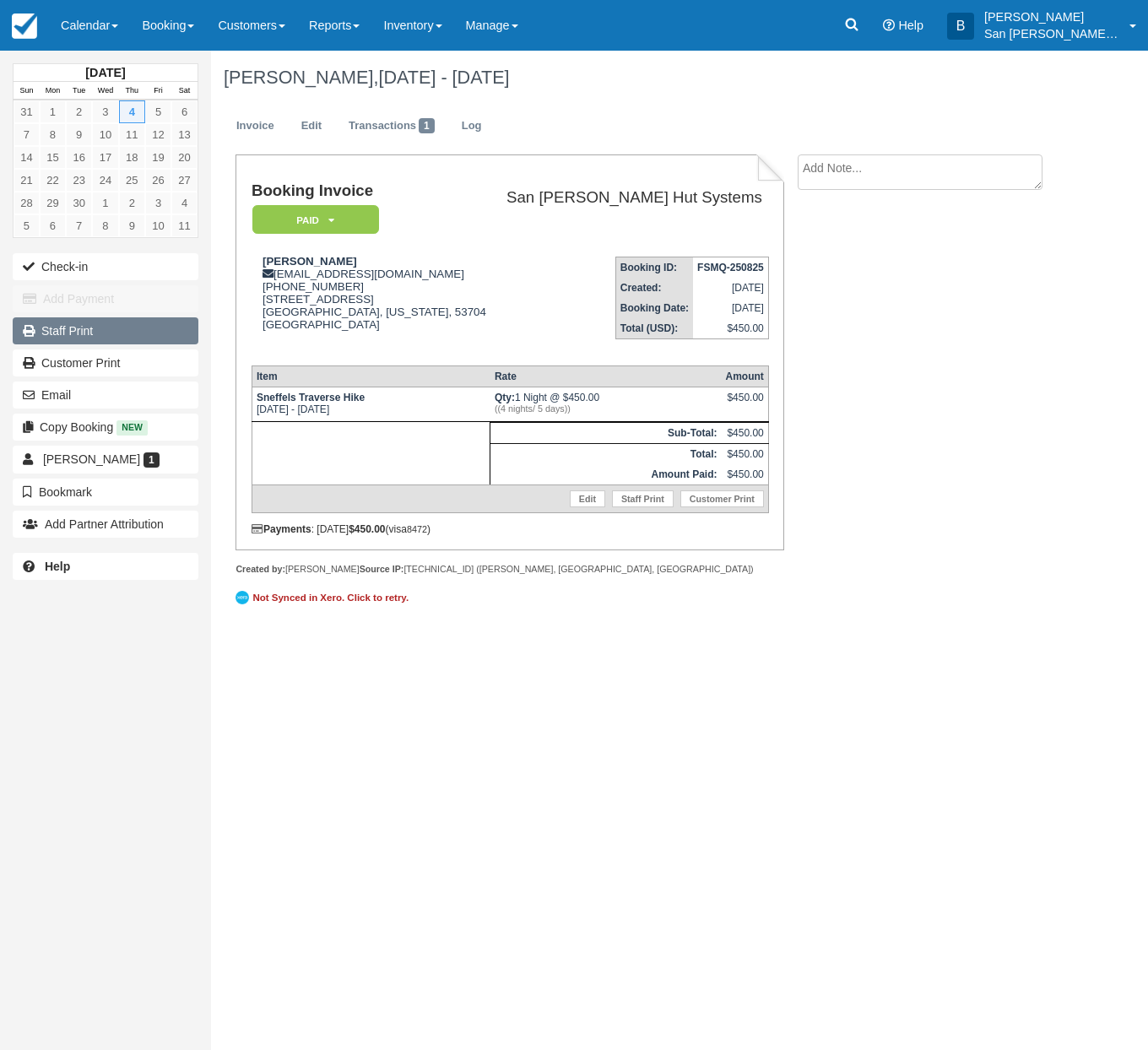
click at [81, 326] on link "Staff Print" at bounding box center [105, 331] width 185 height 27
click at [482, 126] on link "Log" at bounding box center [472, 126] width 46 height 33
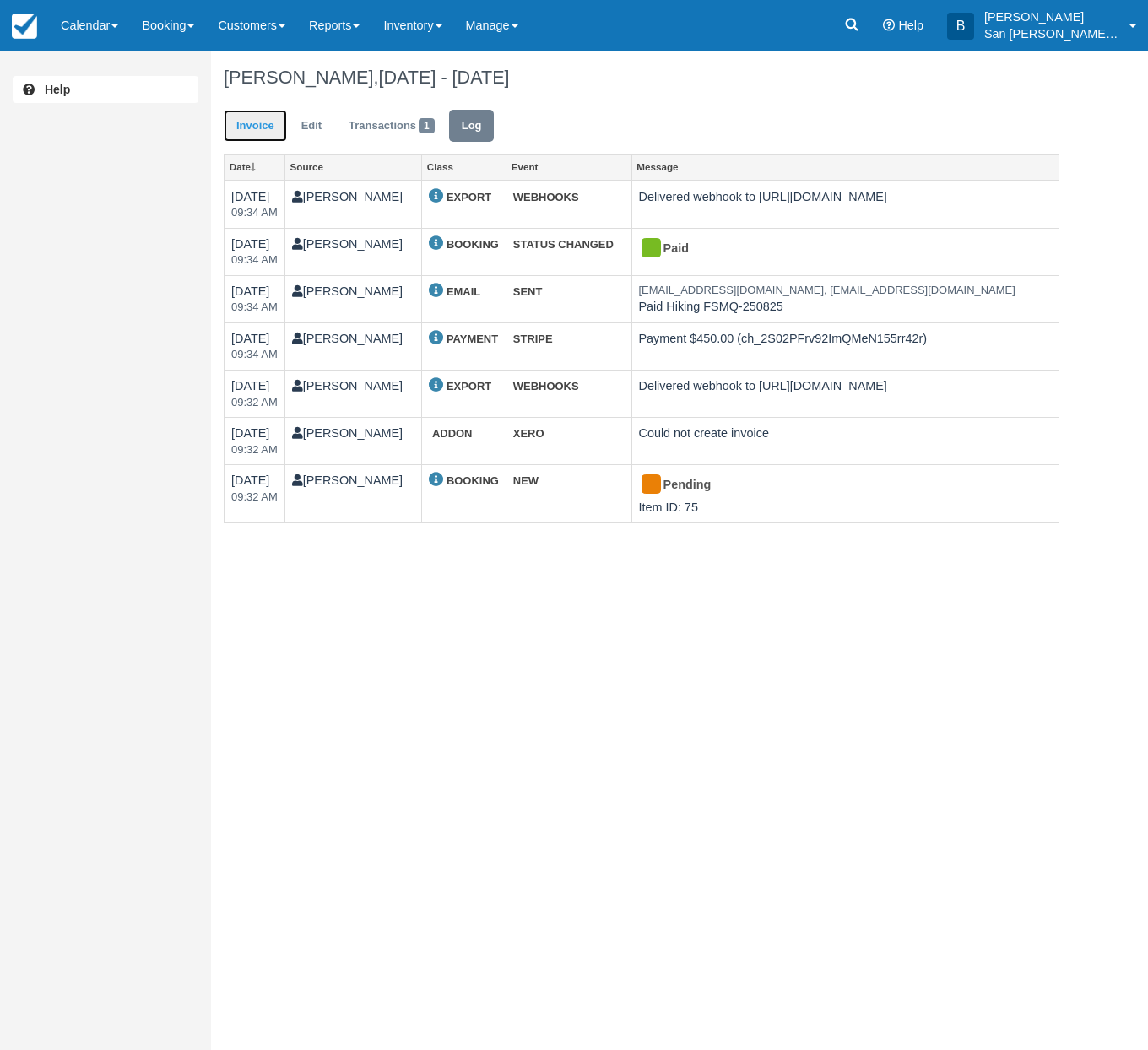
click at [254, 120] on link "Invoice" at bounding box center [255, 126] width 63 height 33
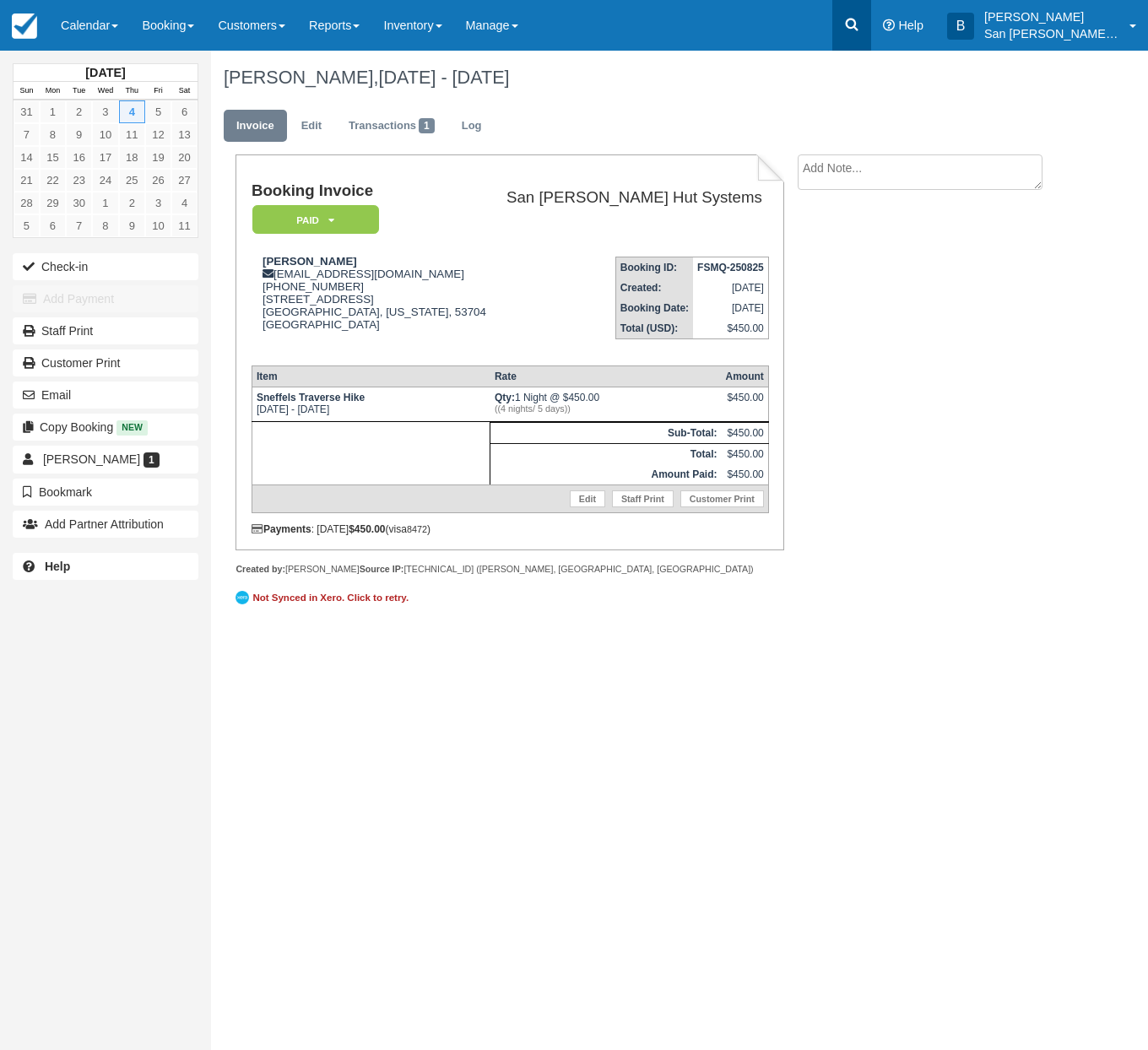
click at [858, 25] on icon at bounding box center [852, 24] width 12 height 12
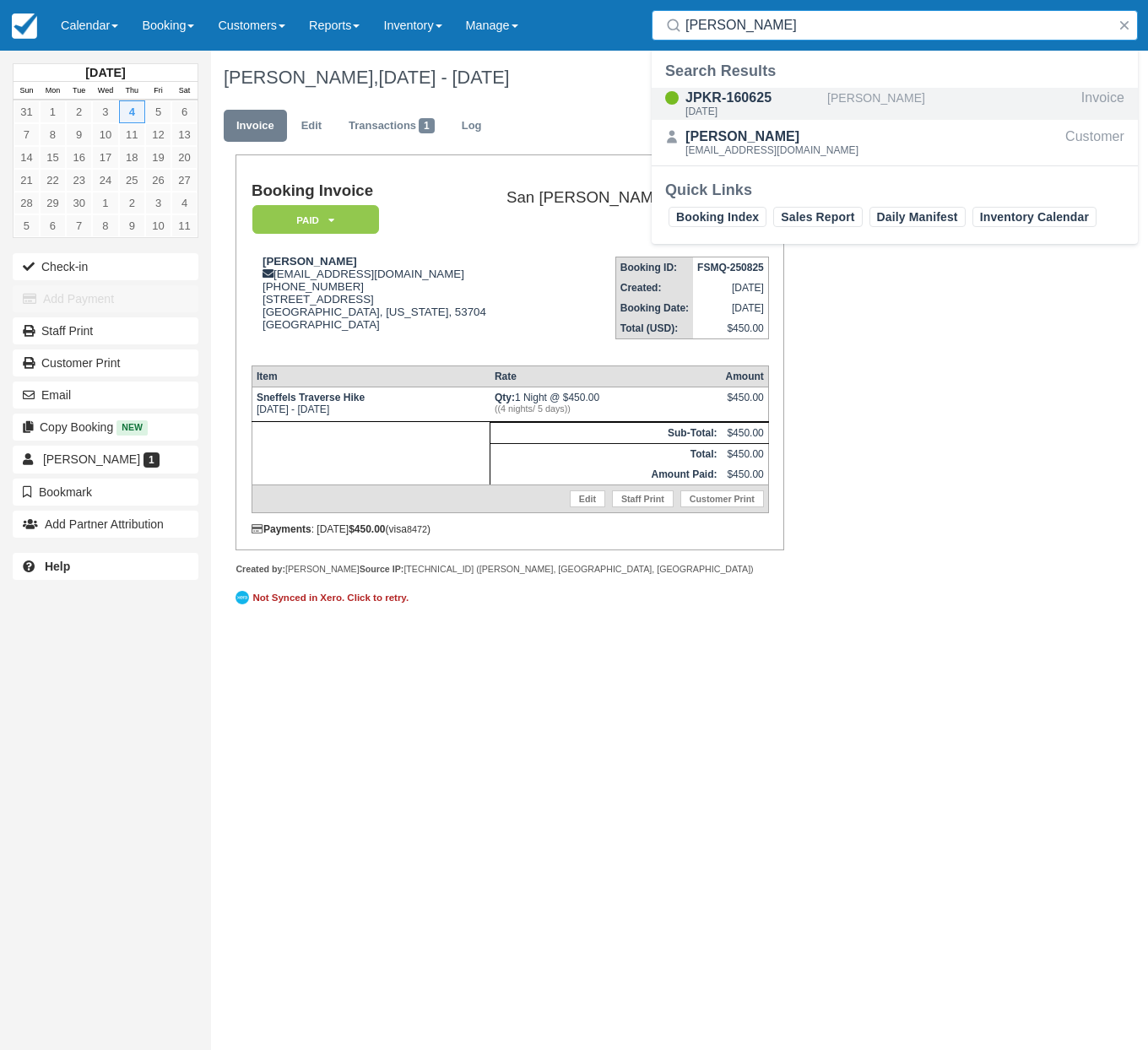
type input "cozart"
click at [743, 101] on div "JPKR-160625" at bounding box center [752, 98] width 135 height 20
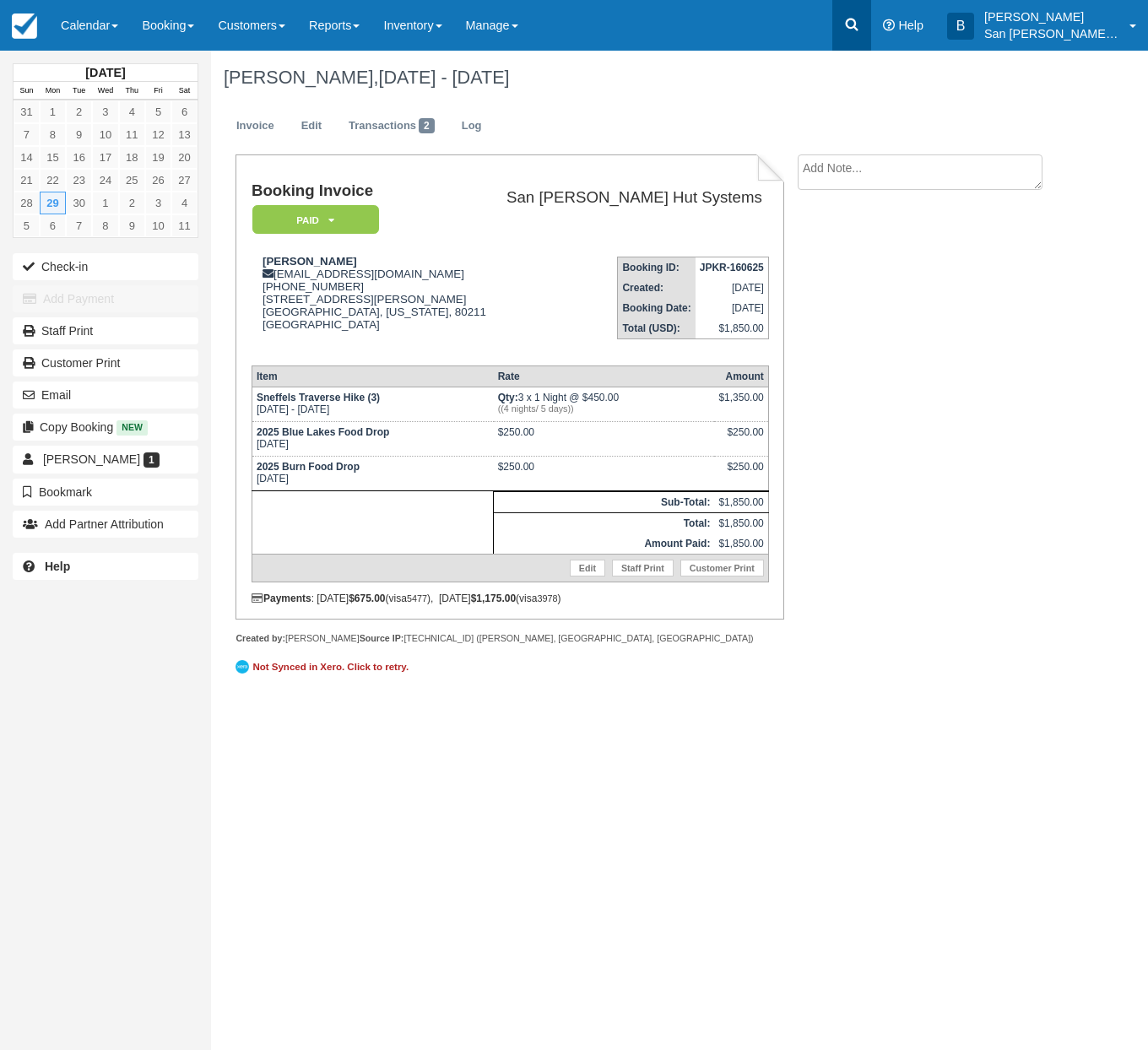
click at [852, 30] on link at bounding box center [852, 25] width 39 height 51
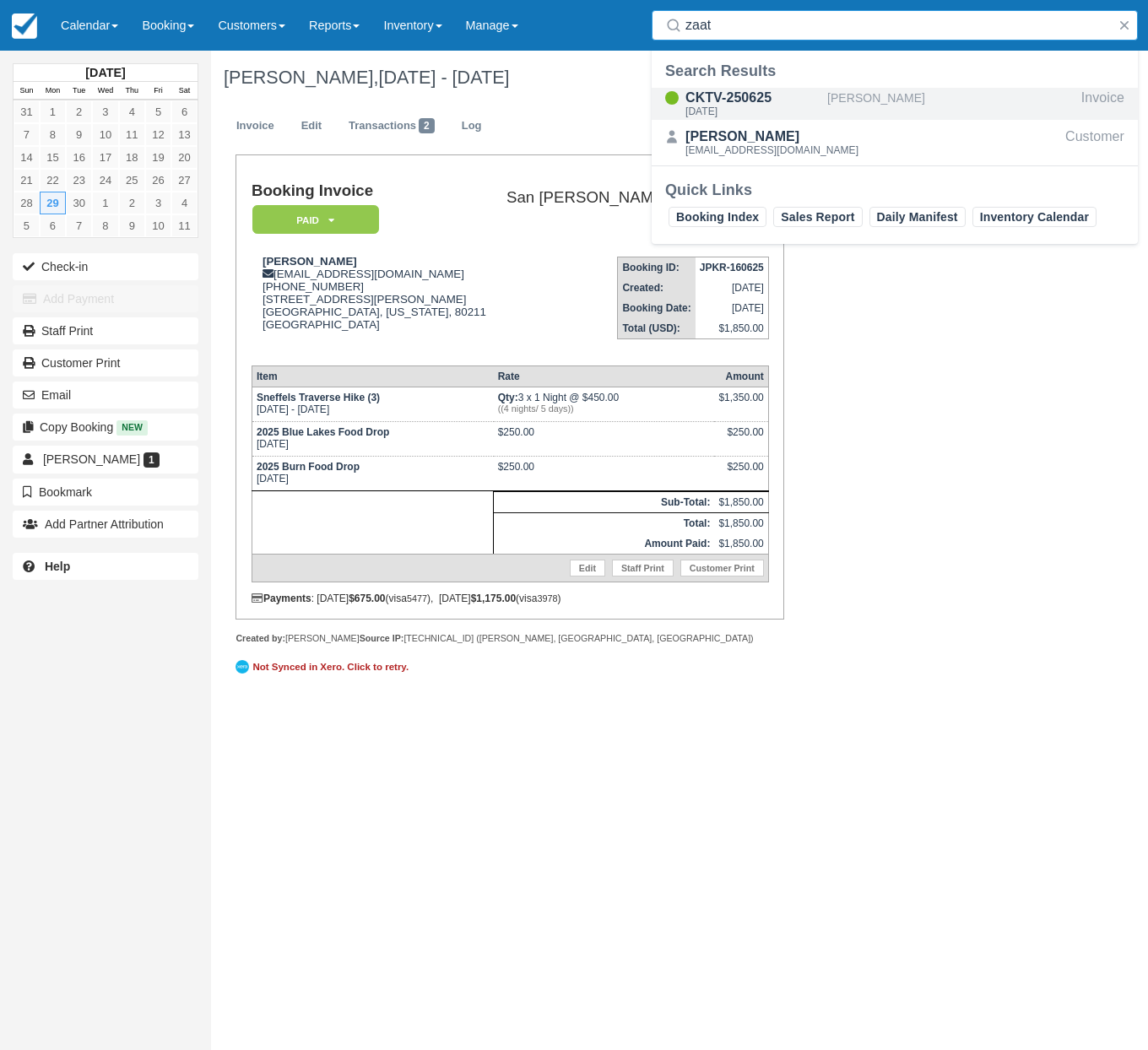
type input "zaat"
drag, startPoint x: 708, startPoint y: 96, endPoint x: 716, endPoint y: 105, distance: 12.0
click at [709, 97] on div "CKTV-250625" at bounding box center [752, 98] width 135 height 20
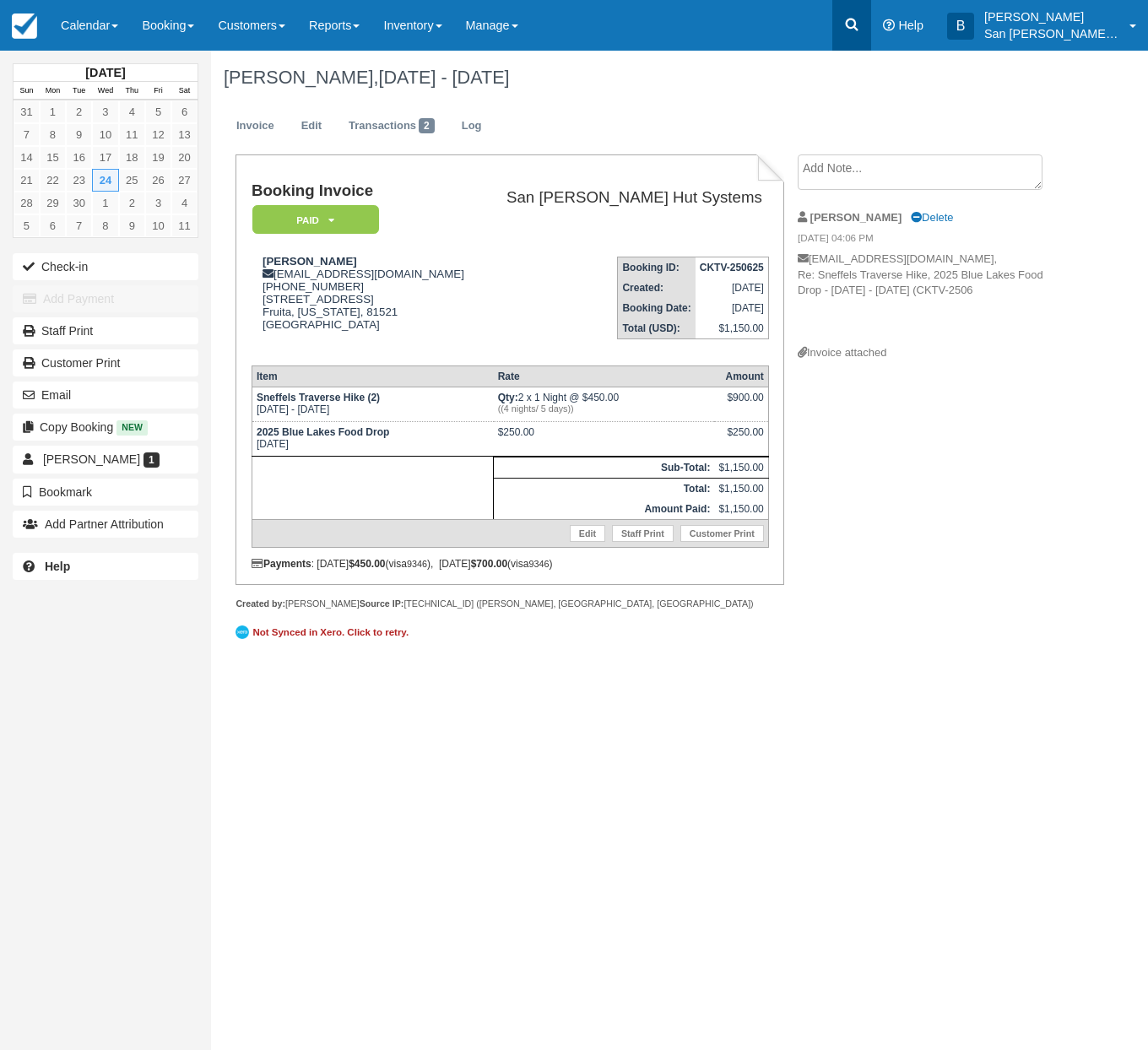
click at [858, 24] on icon at bounding box center [852, 24] width 12 height 12
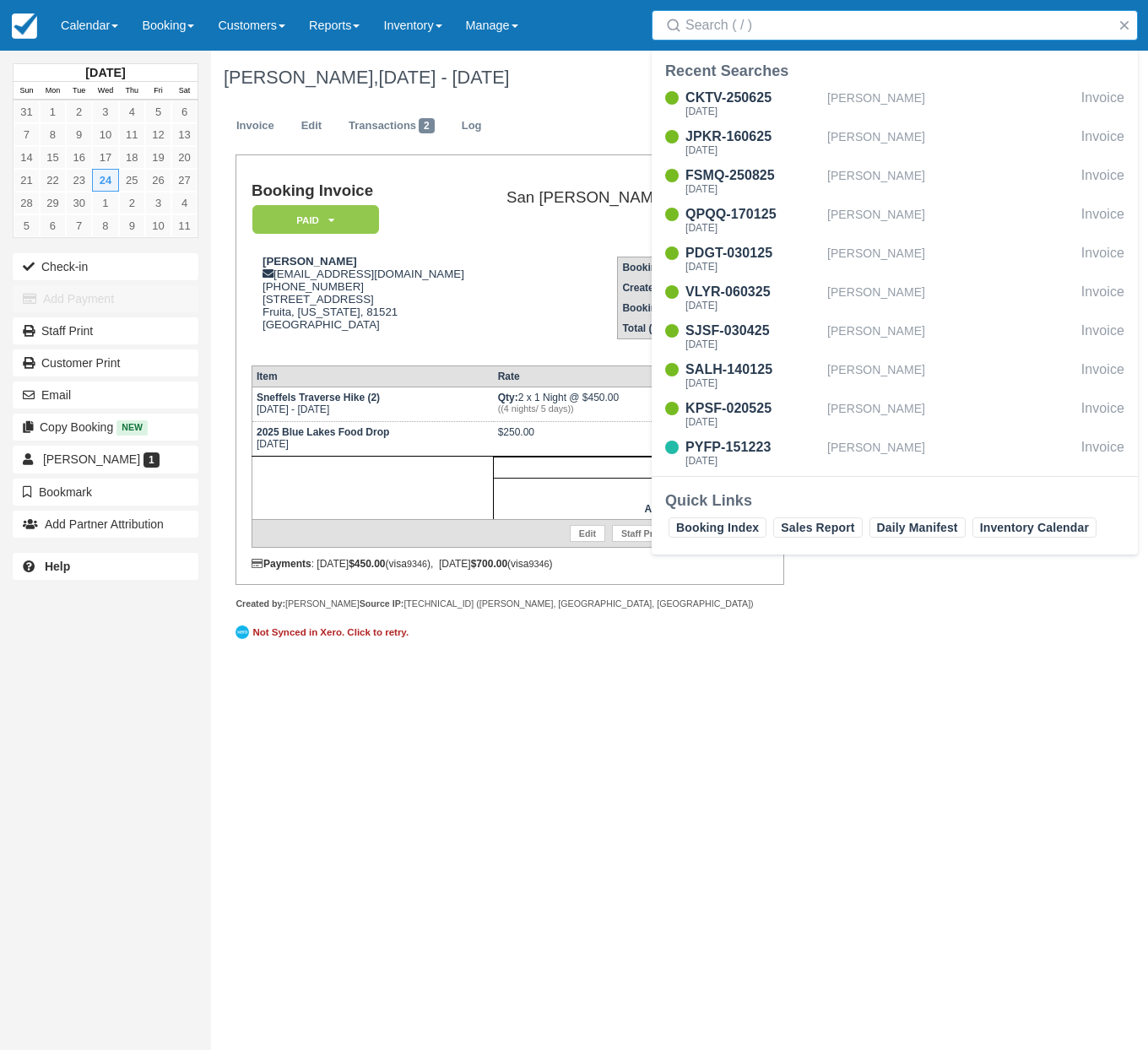
click at [768, 23] on input "Search" at bounding box center [898, 26] width 425 height 31
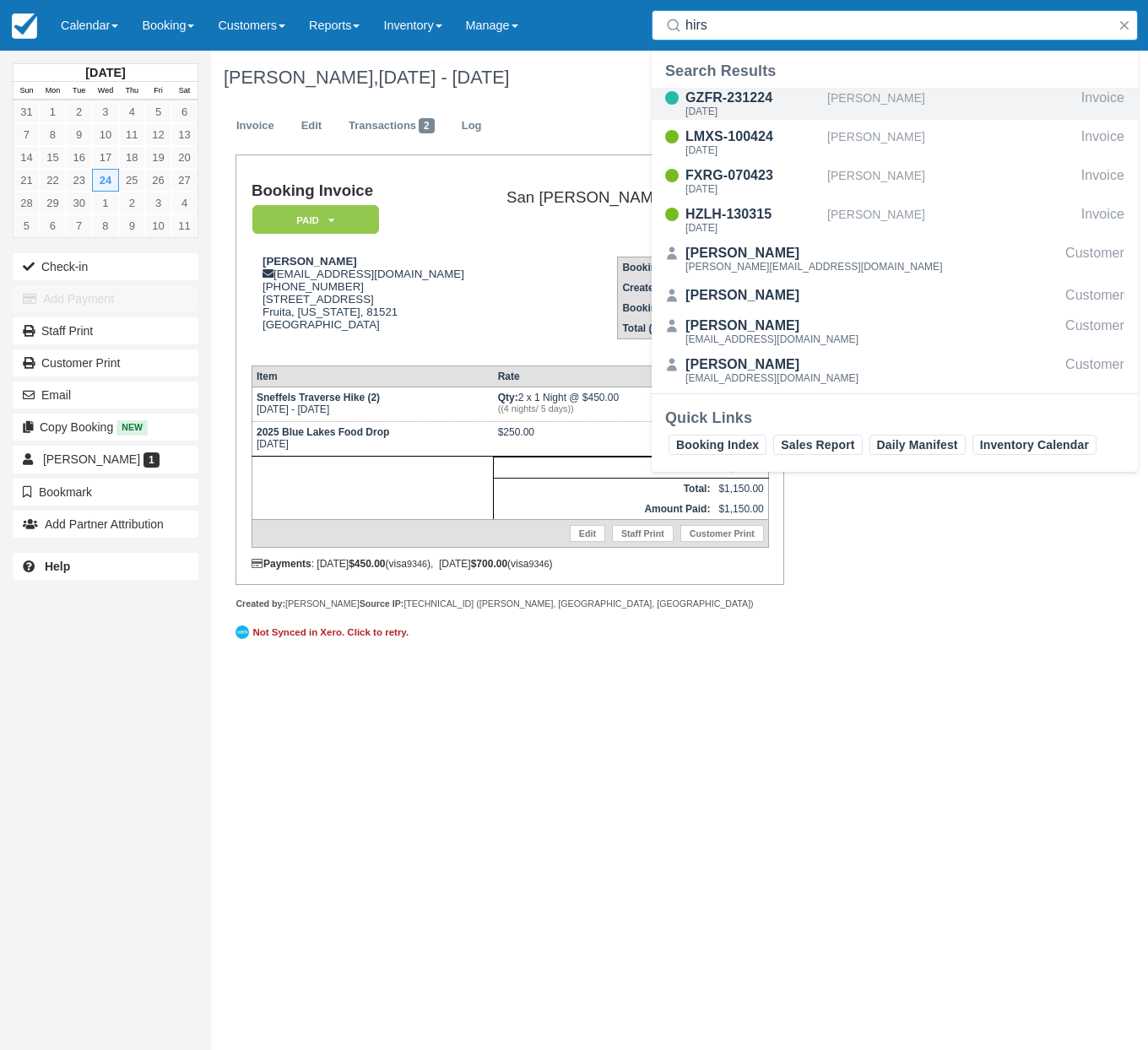
type input "hirs"
click at [753, 98] on div "GZFR-231224" at bounding box center [752, 98] width 135 height 20
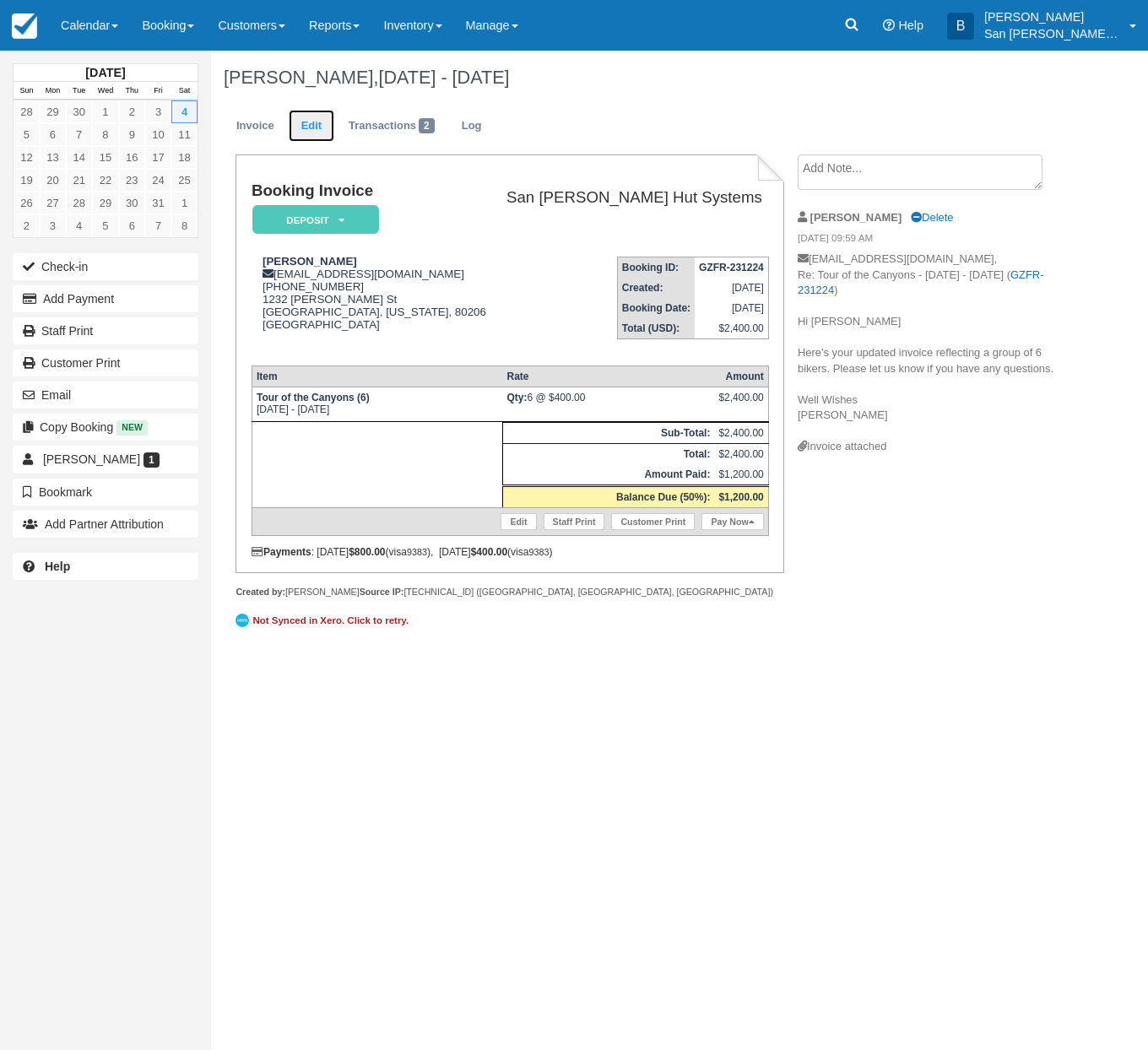
click at [314, 123] on link "Edit" at bounding box center [312, 126] width 46 height 33
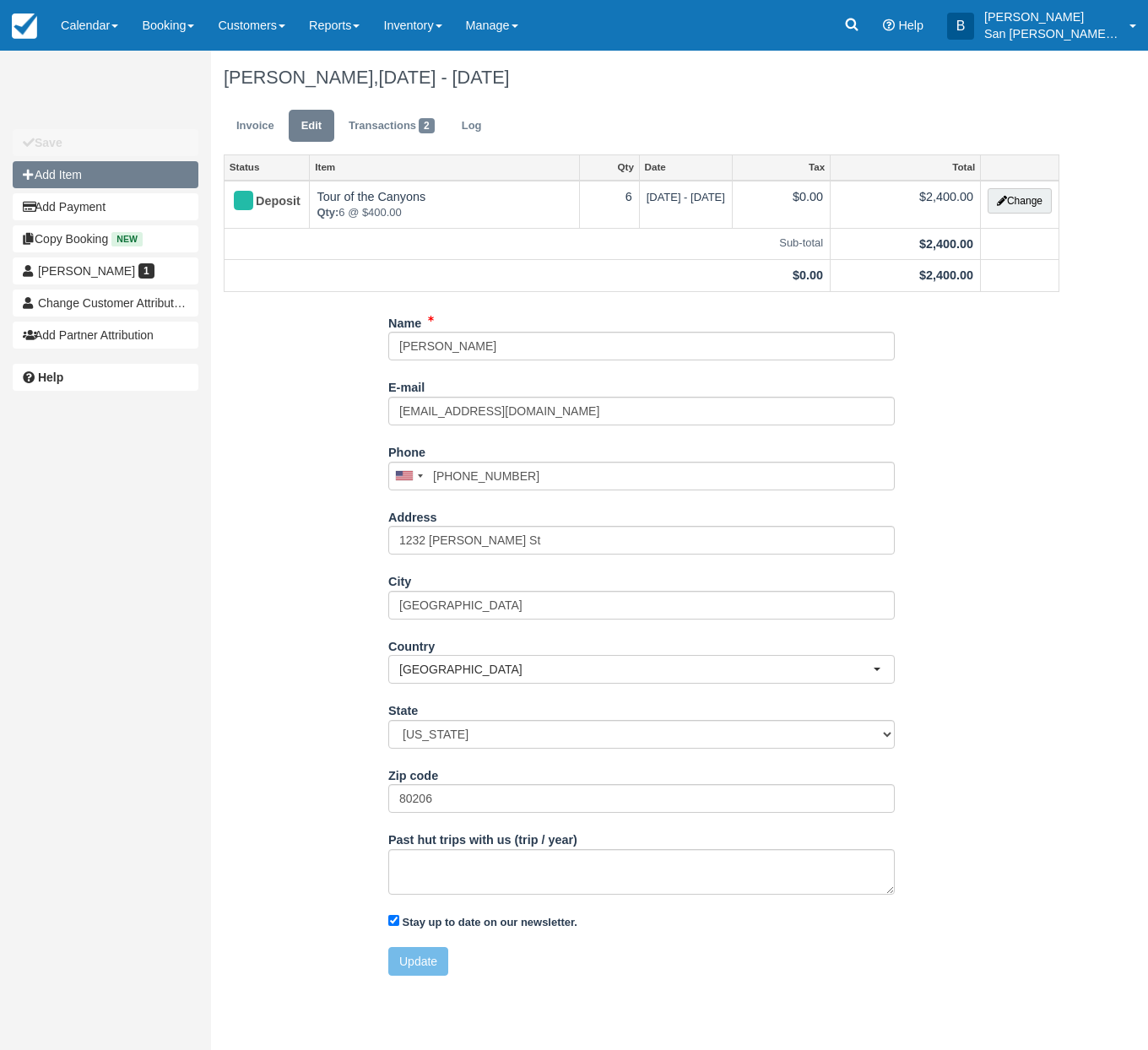
click at [42, 163] on button "Add Item" at bounding box center [105, 175] width 185 height 27
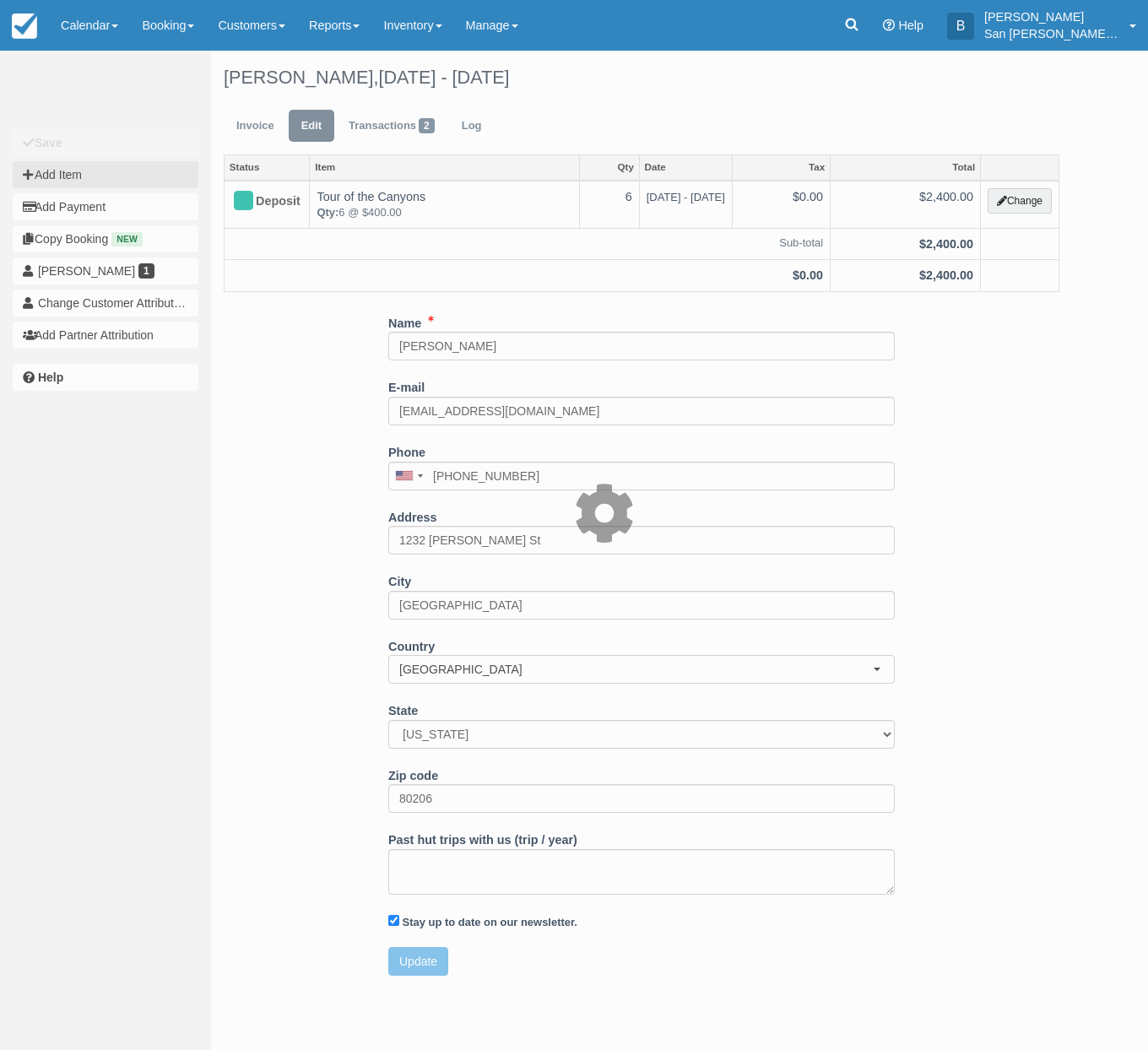
type input "0.00"
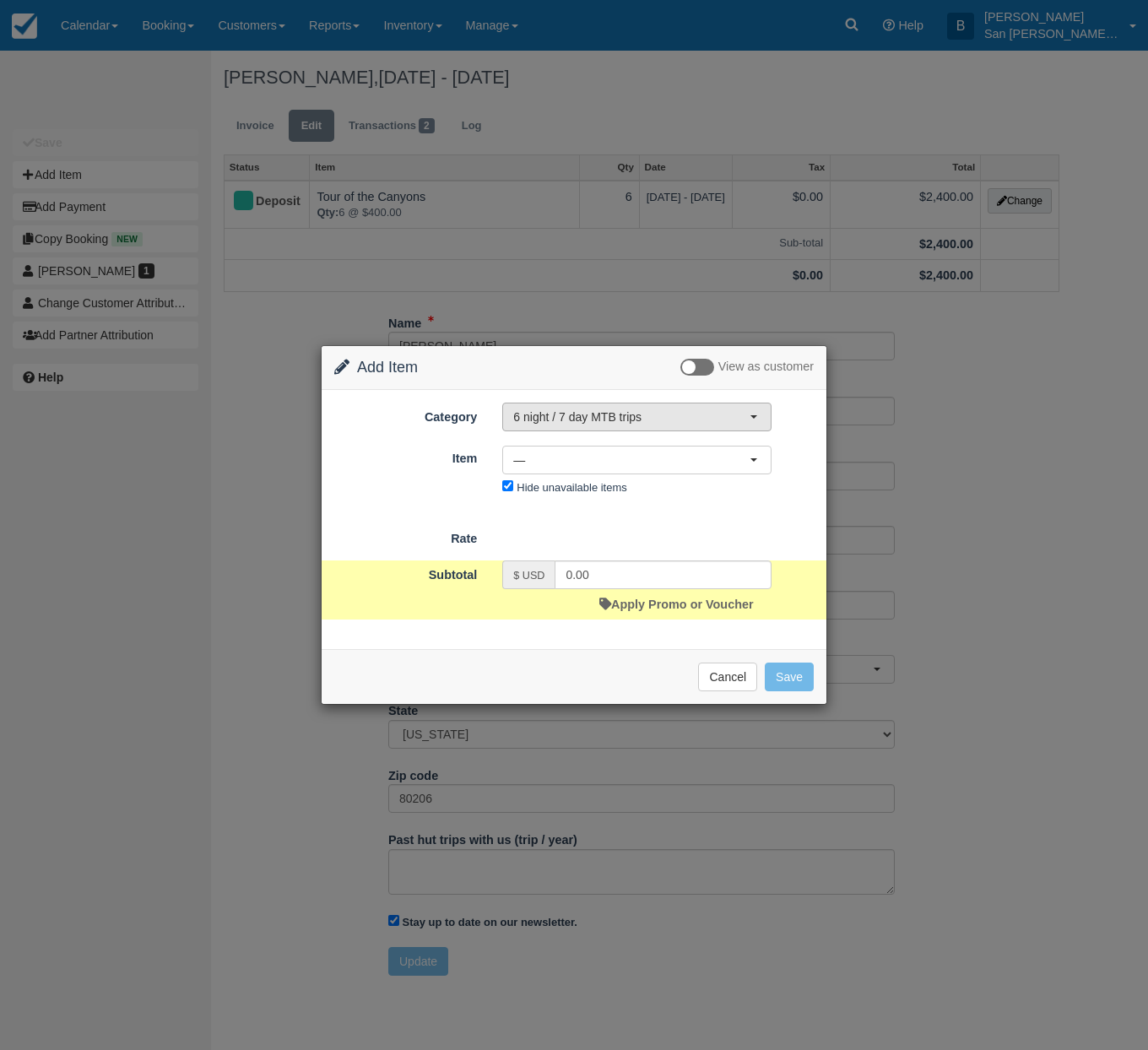
click at [553, 415] on span "6 night / 7 day MTB trips" at bounding box center [631, 417] width 236 height 17
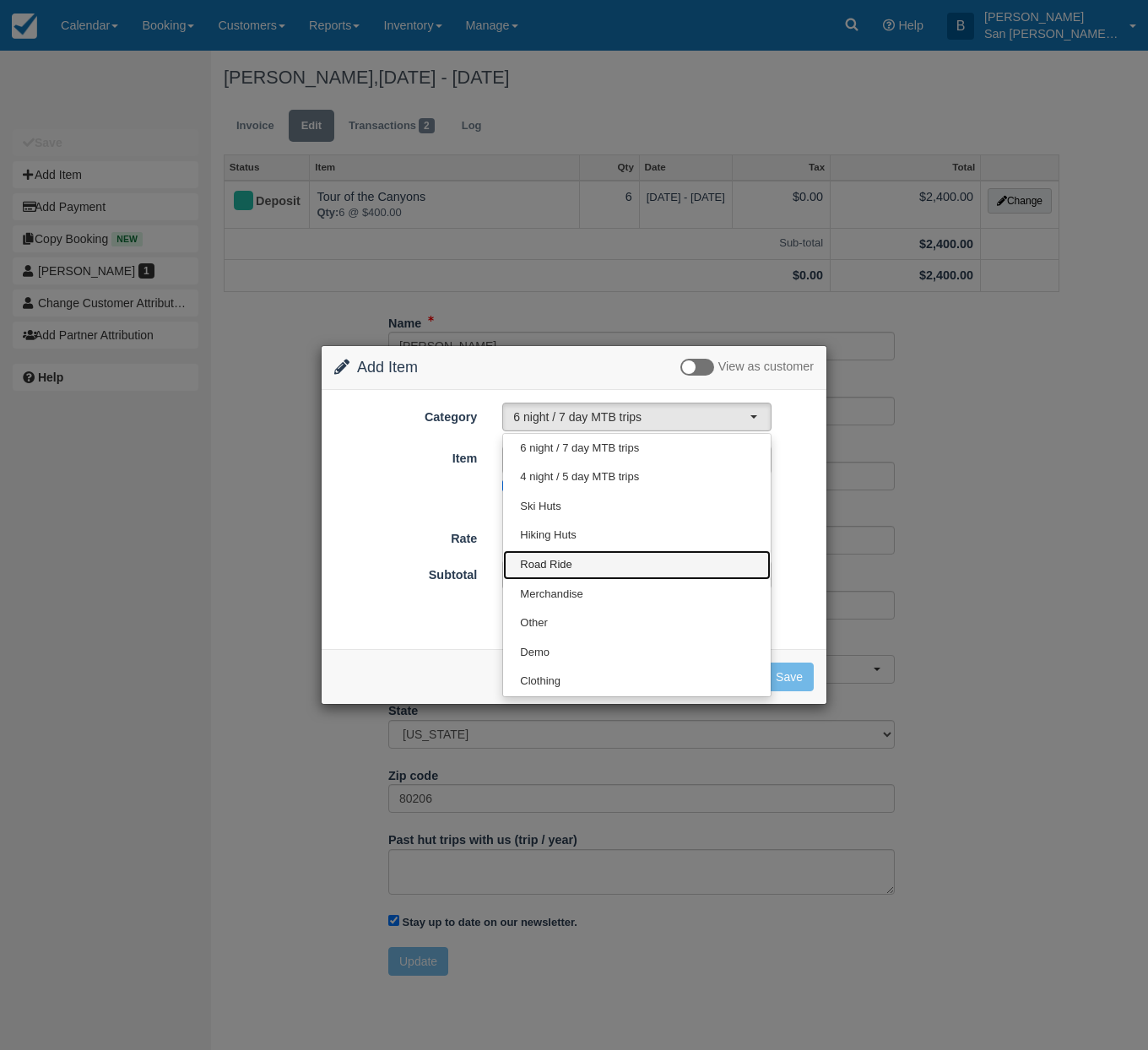
click at [563, 562] on span "Road Ride" at bounding box center [546, 565] width 52 height 16
select select "20"
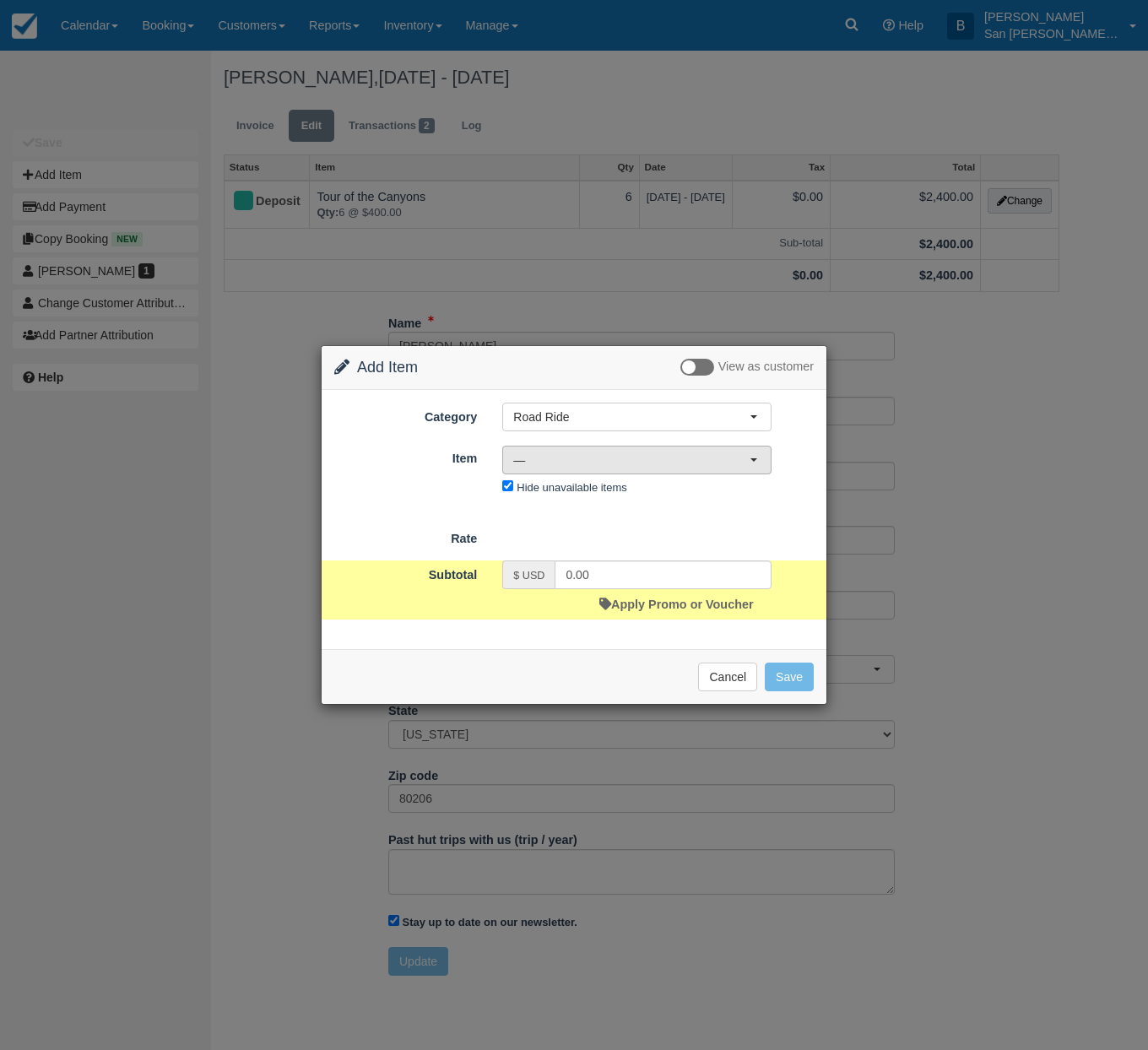
click at [563, 464] on span "—" at bounding box center [631, 460] width 236 height 17
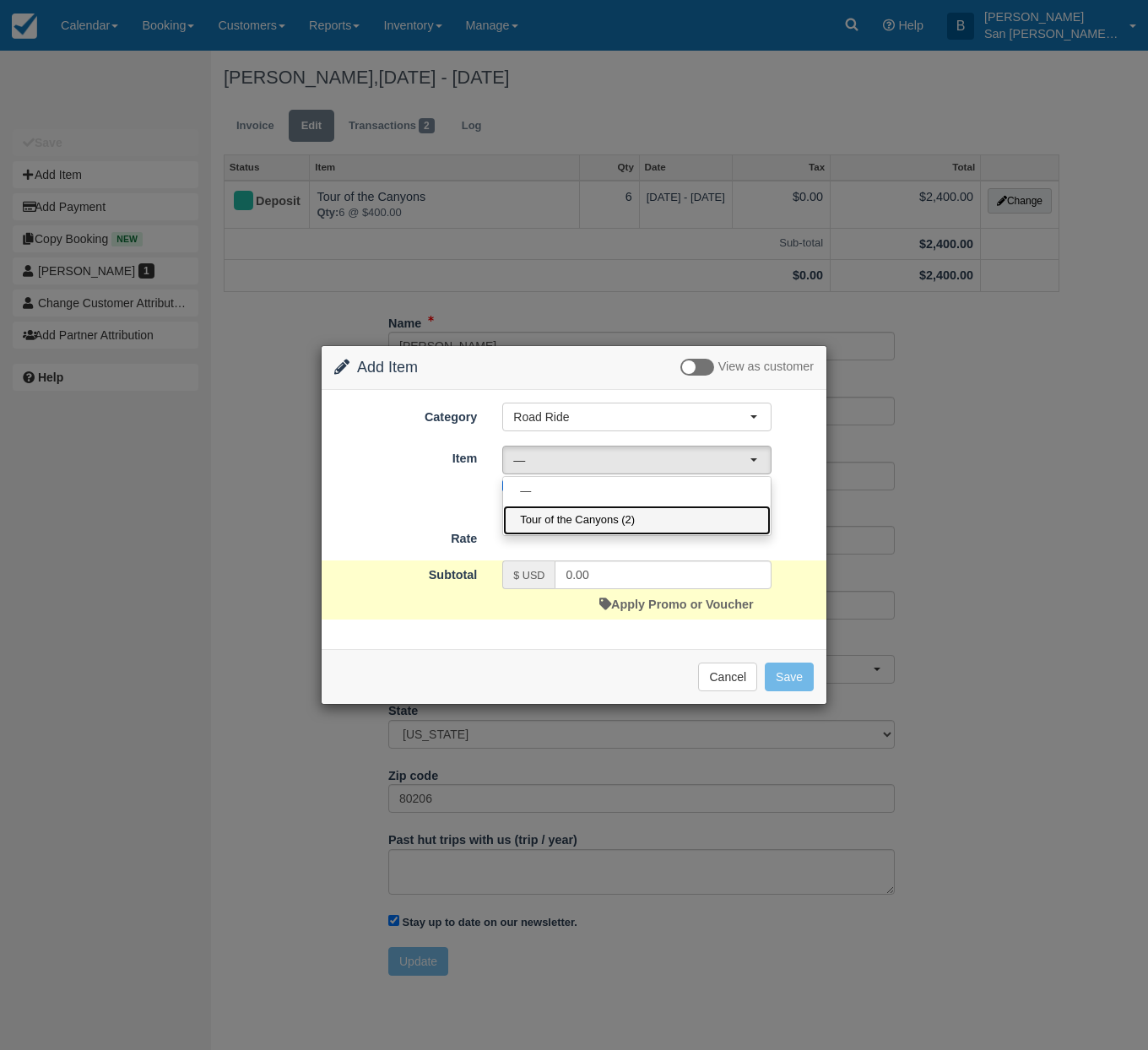
click at [599, 528] on span "Tour of the Canyons (2)" at bounding box center [577, 520] width 115 height 16
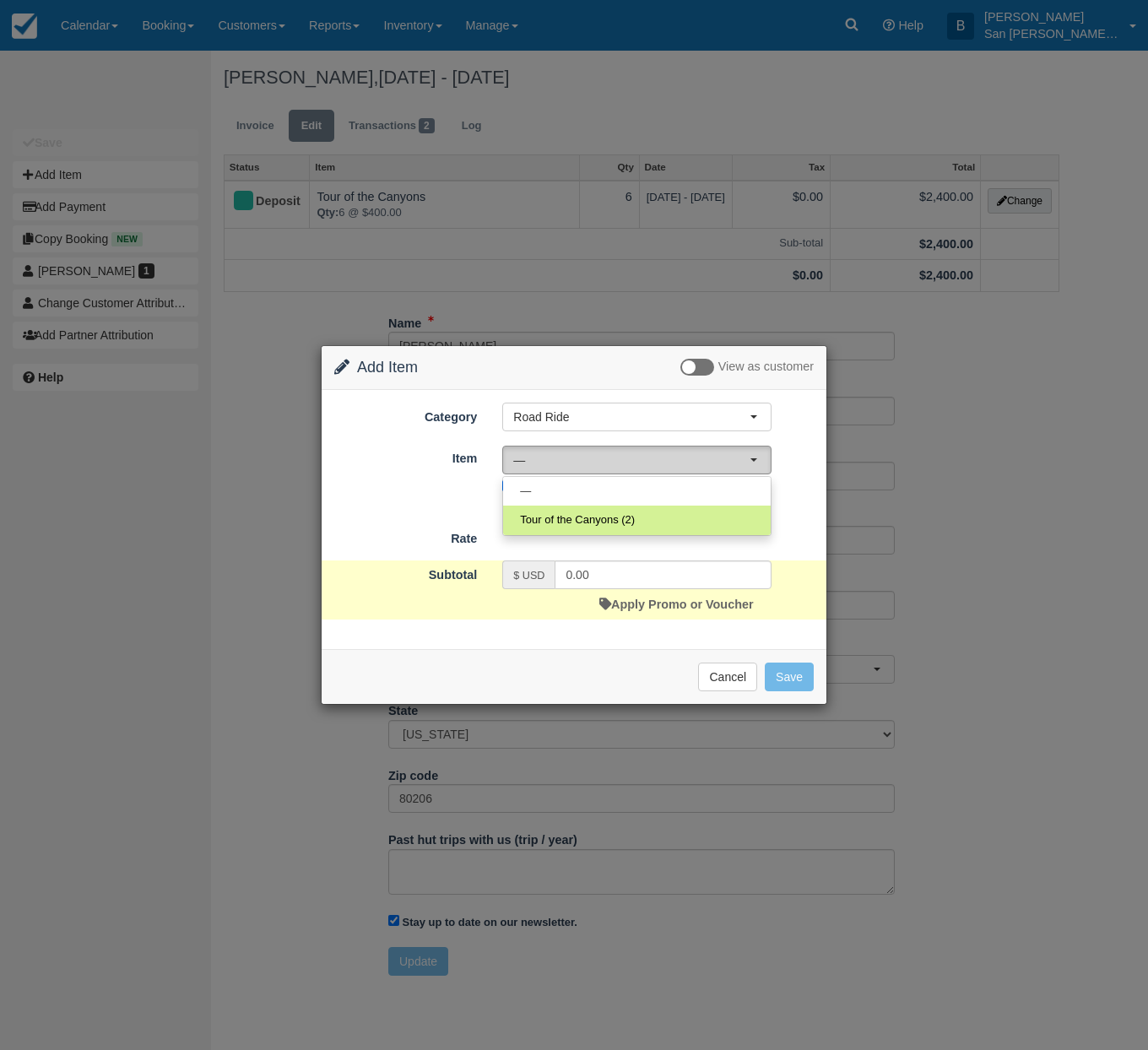
select select "34"
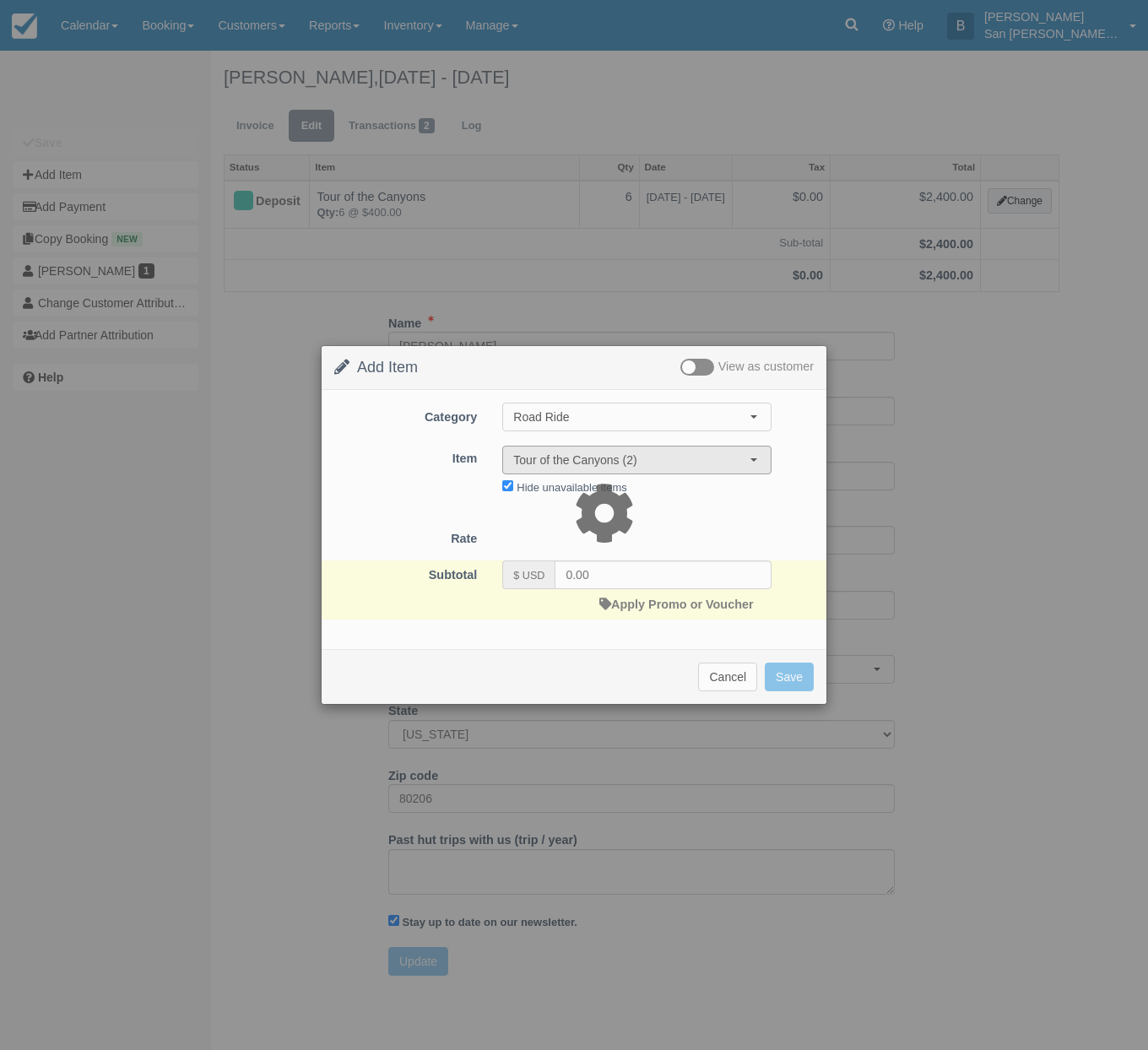
type input "400.00"
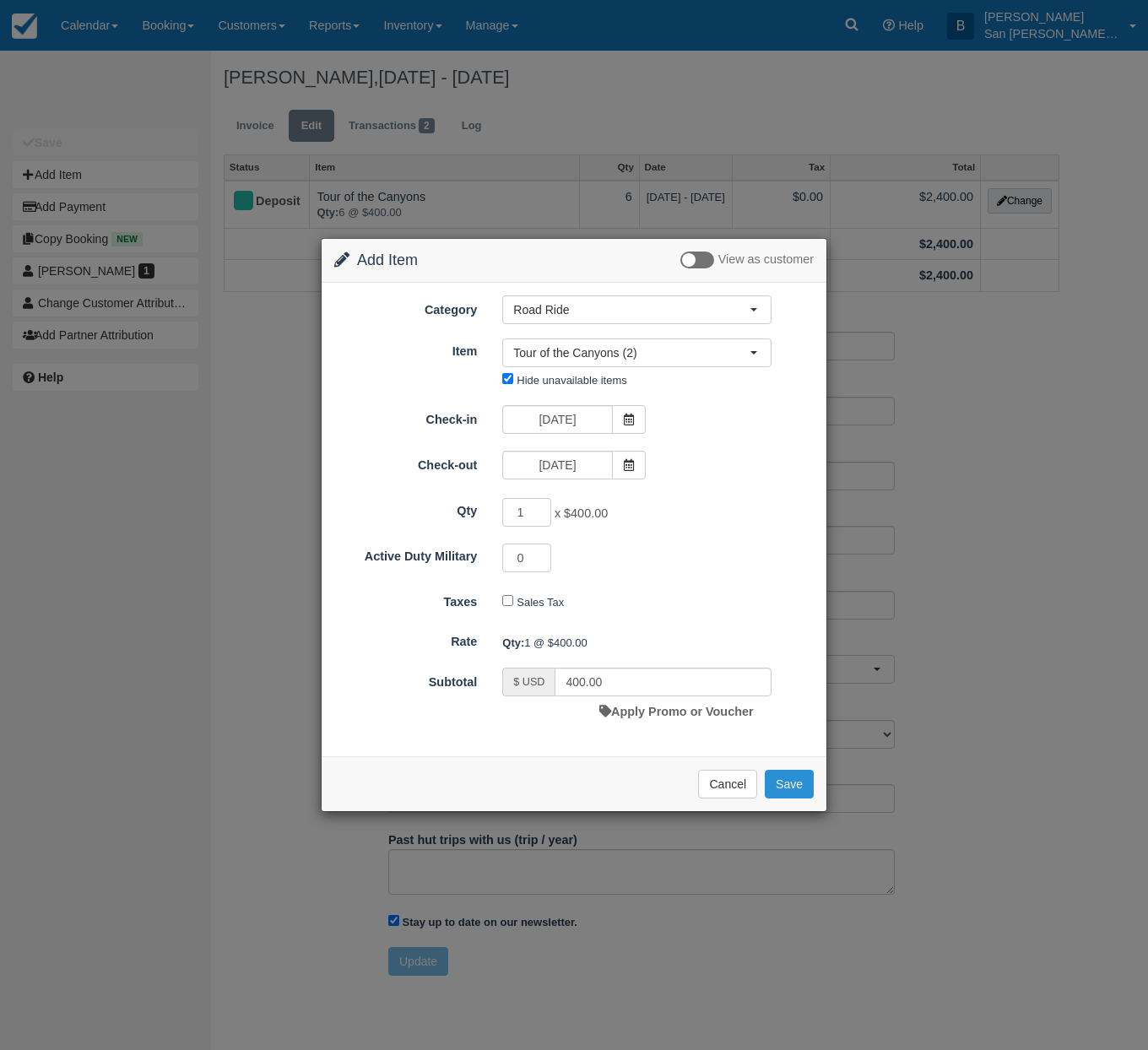
click at [791, 782] on button "Save" at bounding box center [789, 784] width 49 height 29
checkbox input "false"
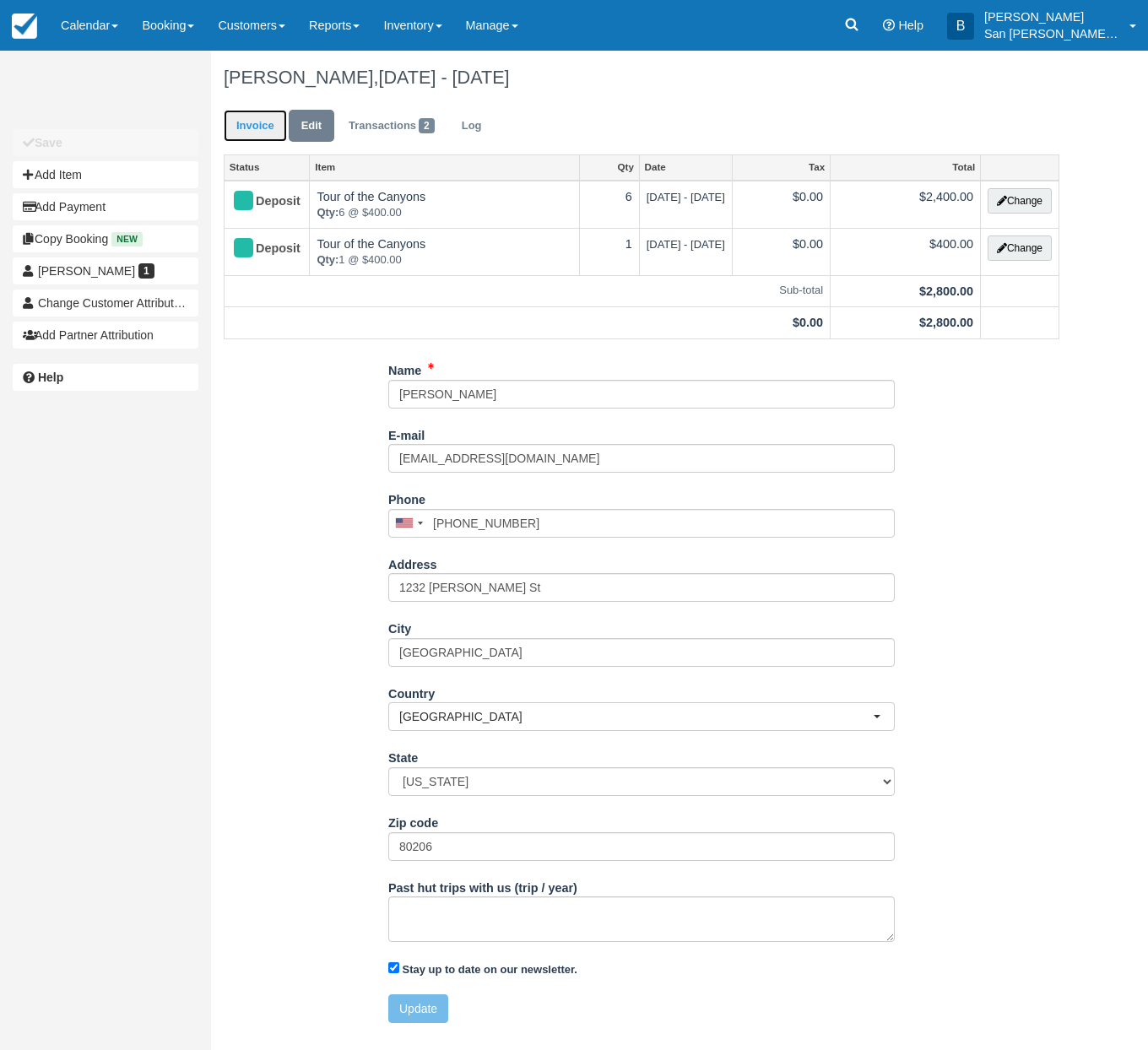
click at [263, 138] on link "Invoice" at bounding box center [255, 126] width 63 height 33
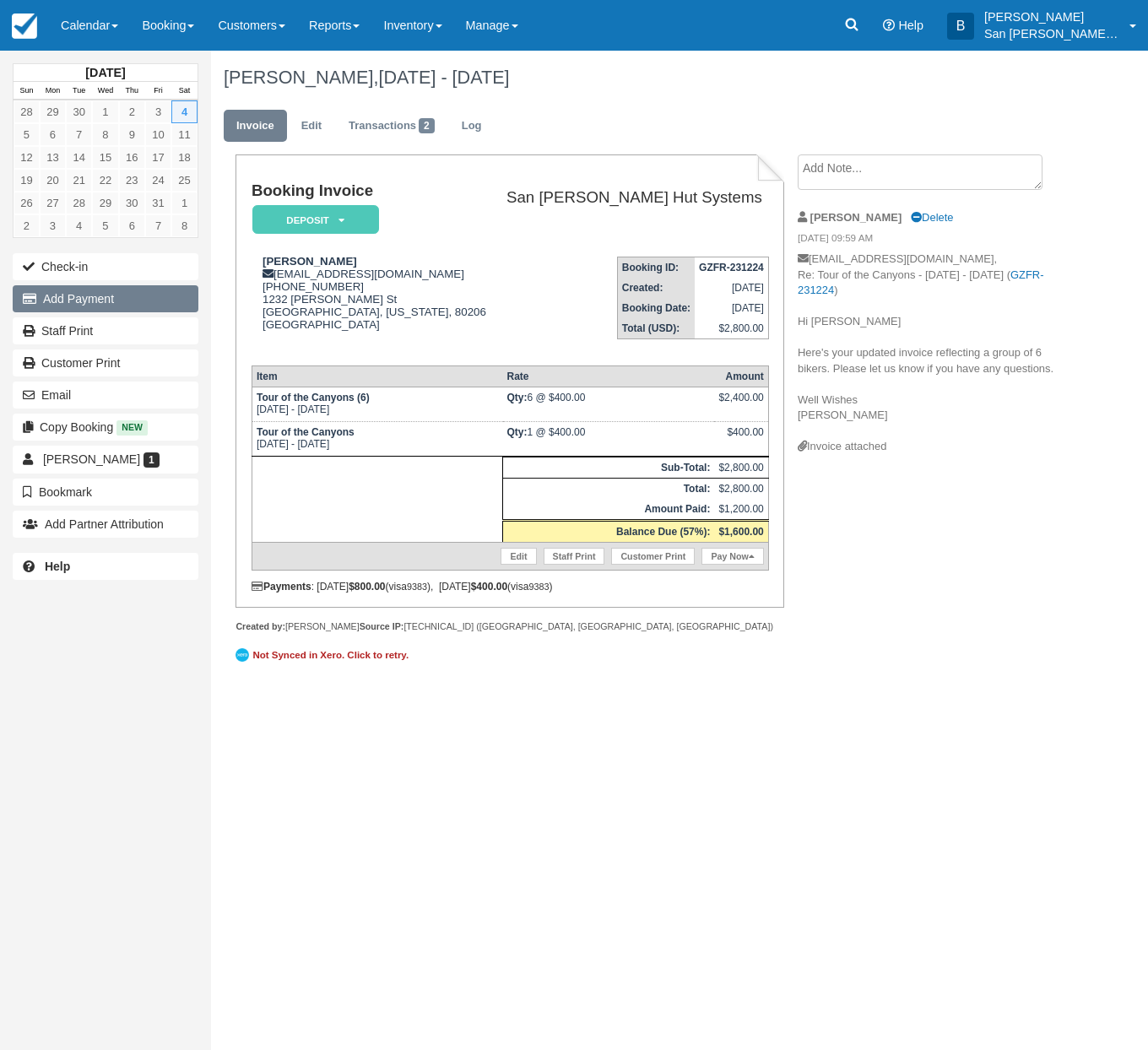
click at [86, 295] on button "Add Payment" at bounding box center [105, 298] width 185 height 27
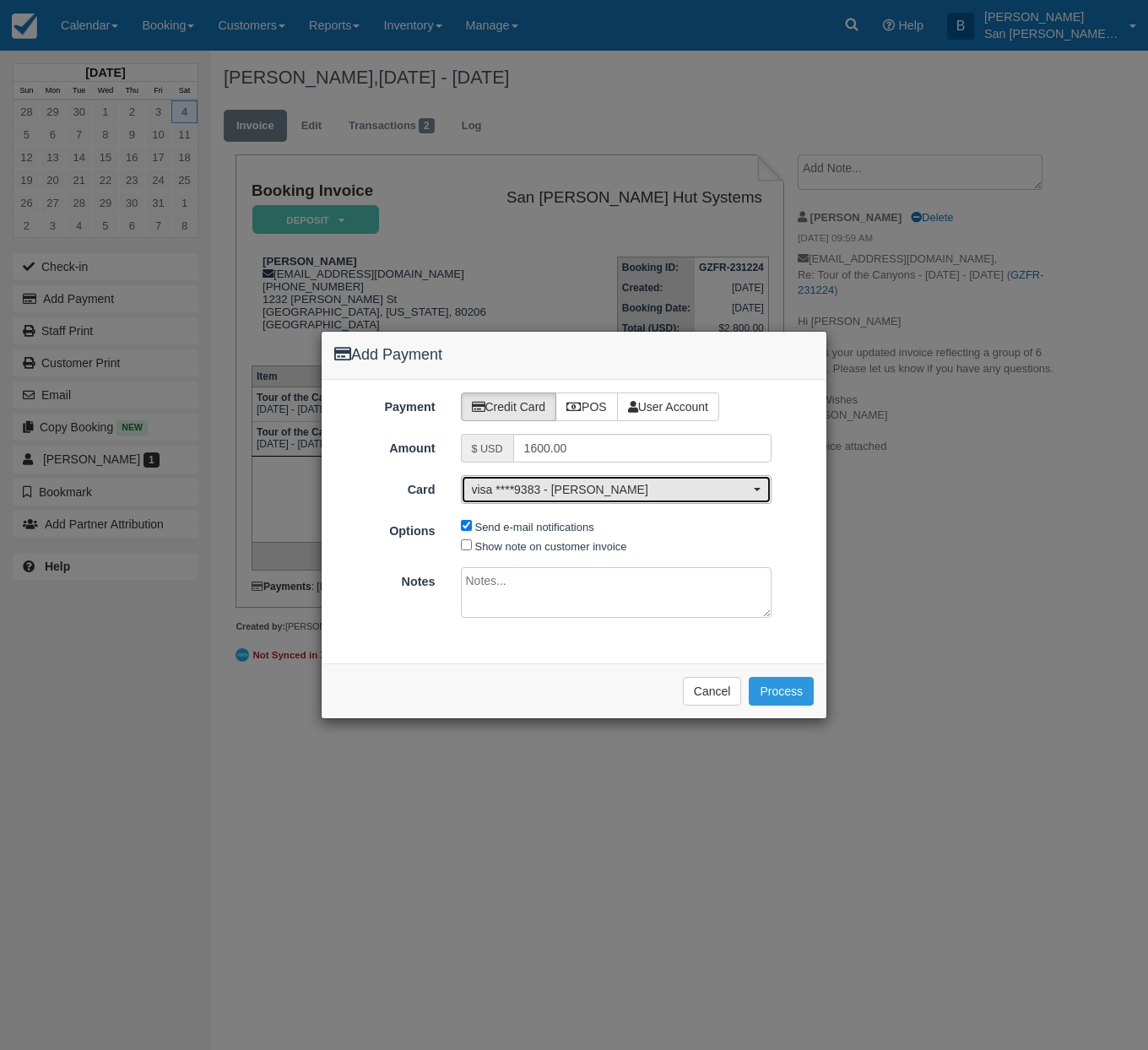
click at [590, 498] on button "visa ****9383 - Jonathan Hirshberg" at bounding box center [617, 490] width 312 height 29
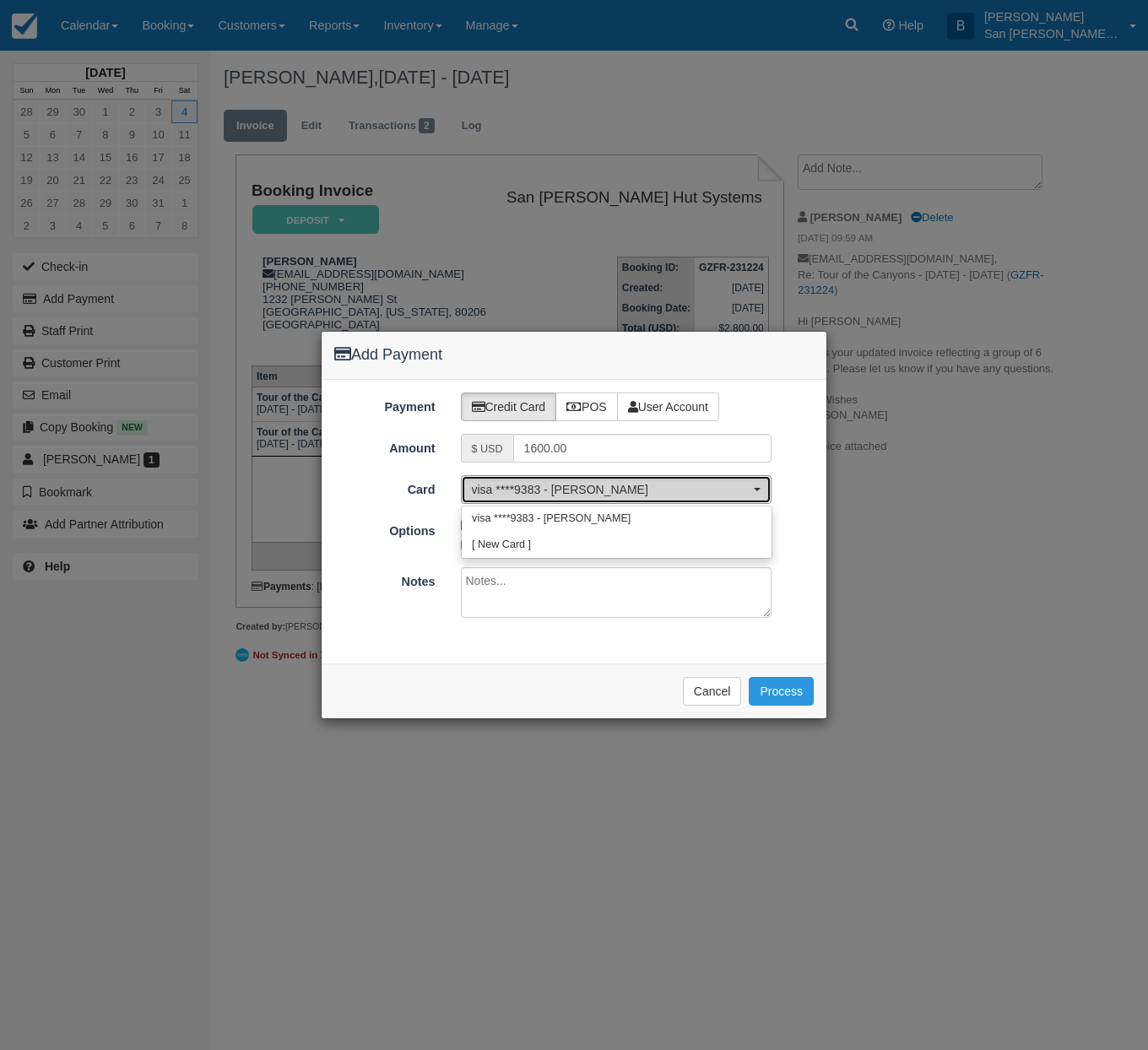
click at [590, 498] on button "visa ****9383 - Jonathan Hirshberg" at bounding box center [617, 490] width 312 height 29
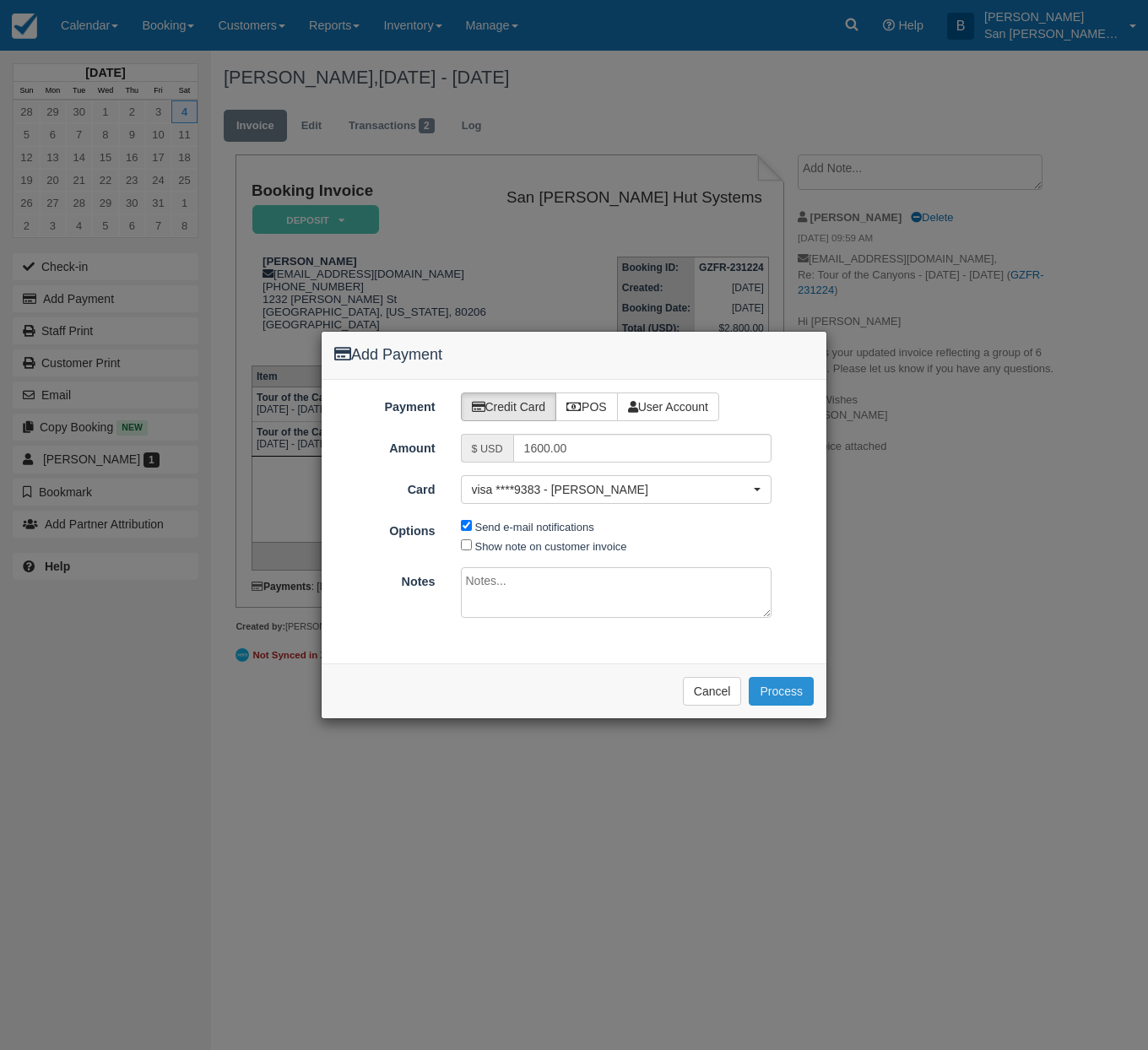
click at [803, 694] on button "Process" at bounding box center [781, 691] width 65 height 29
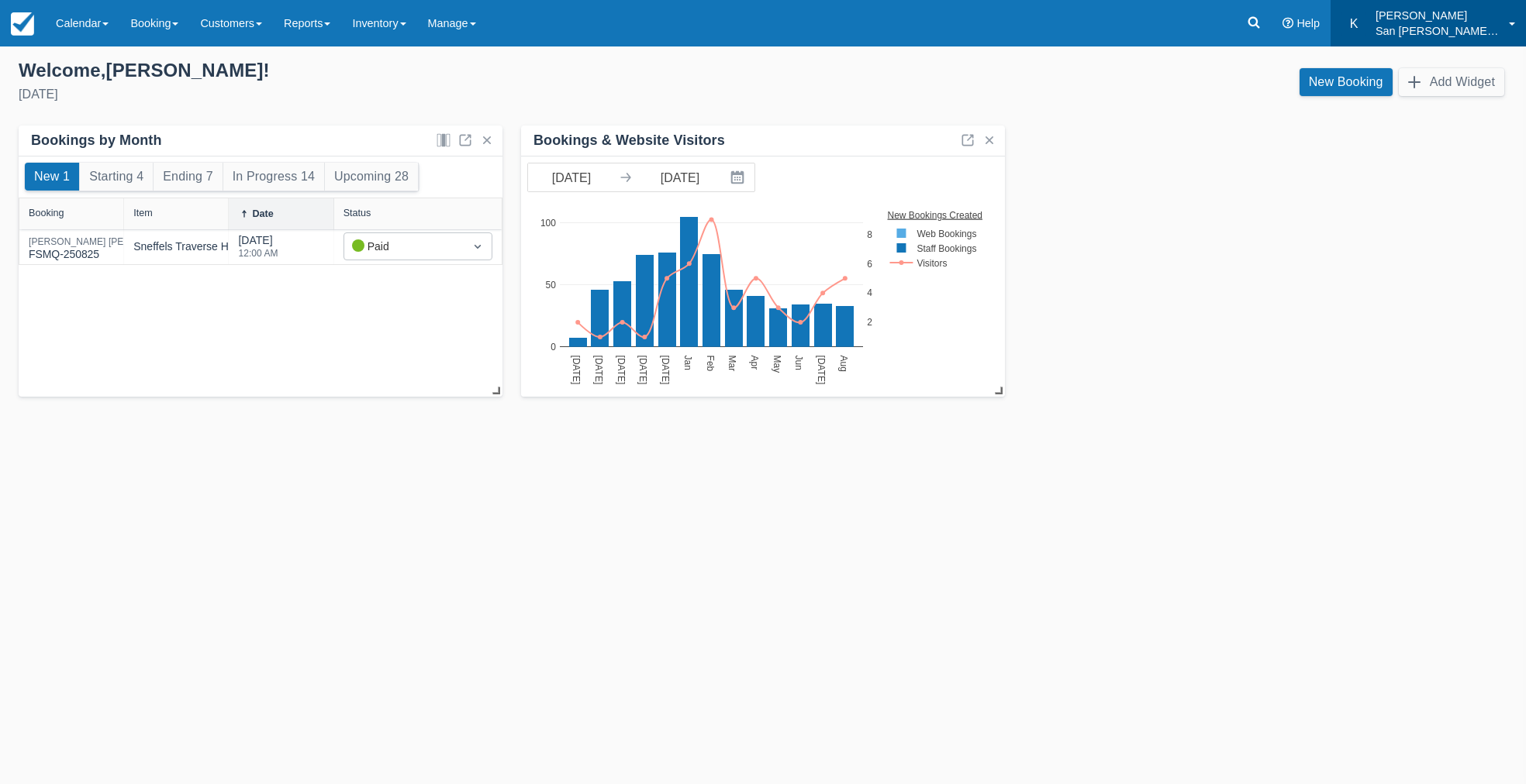
click at [1408, 11] on p "[PERSON_NAME]" at bounding box center [1436, 16] width 124 height 16
click at [1450, 162] on link "Log Out" at bounding box center [1464, 164] width 122 height 32
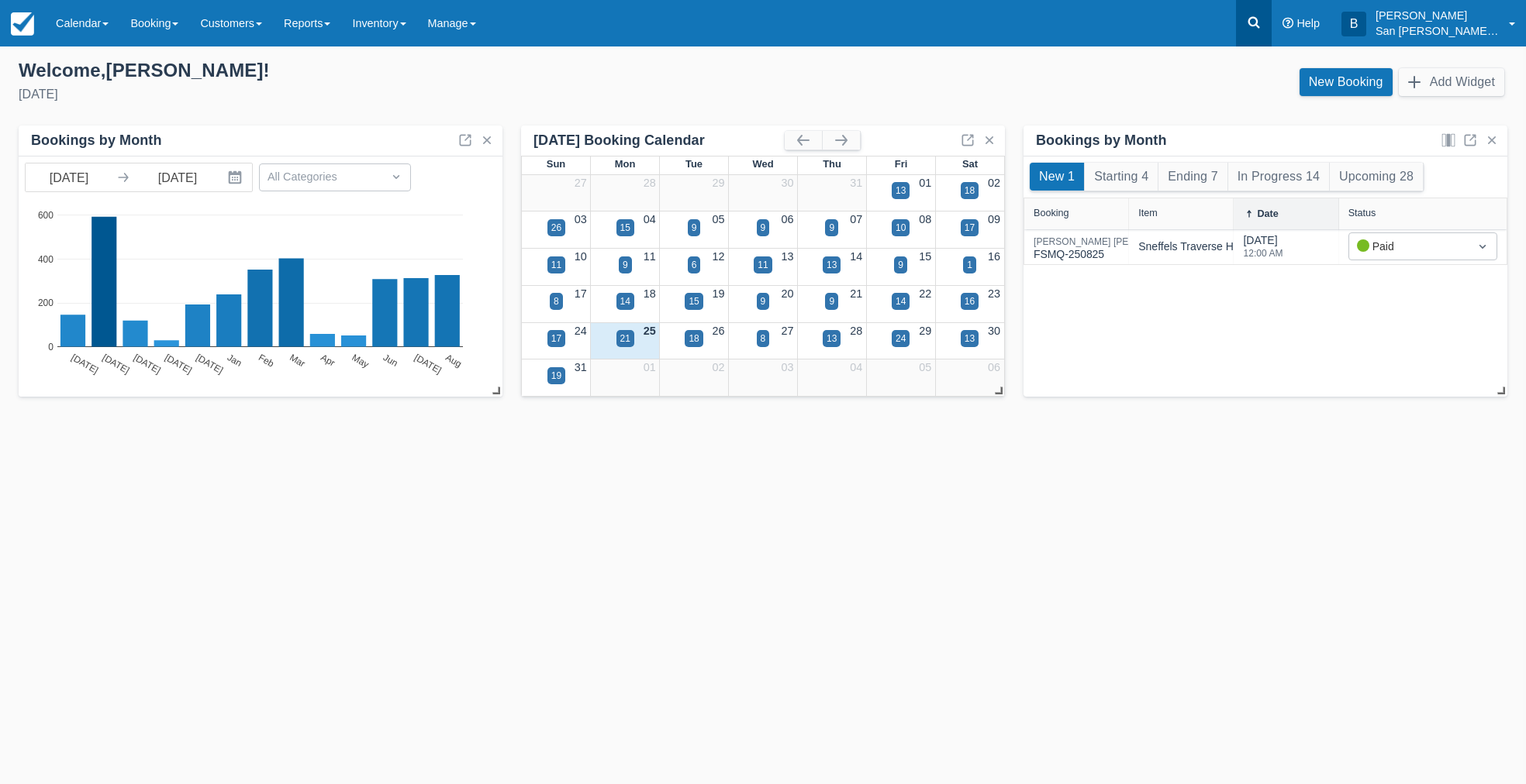
click at [1254, 23] on link at bounding box center [1253, 23] width 36 height 47
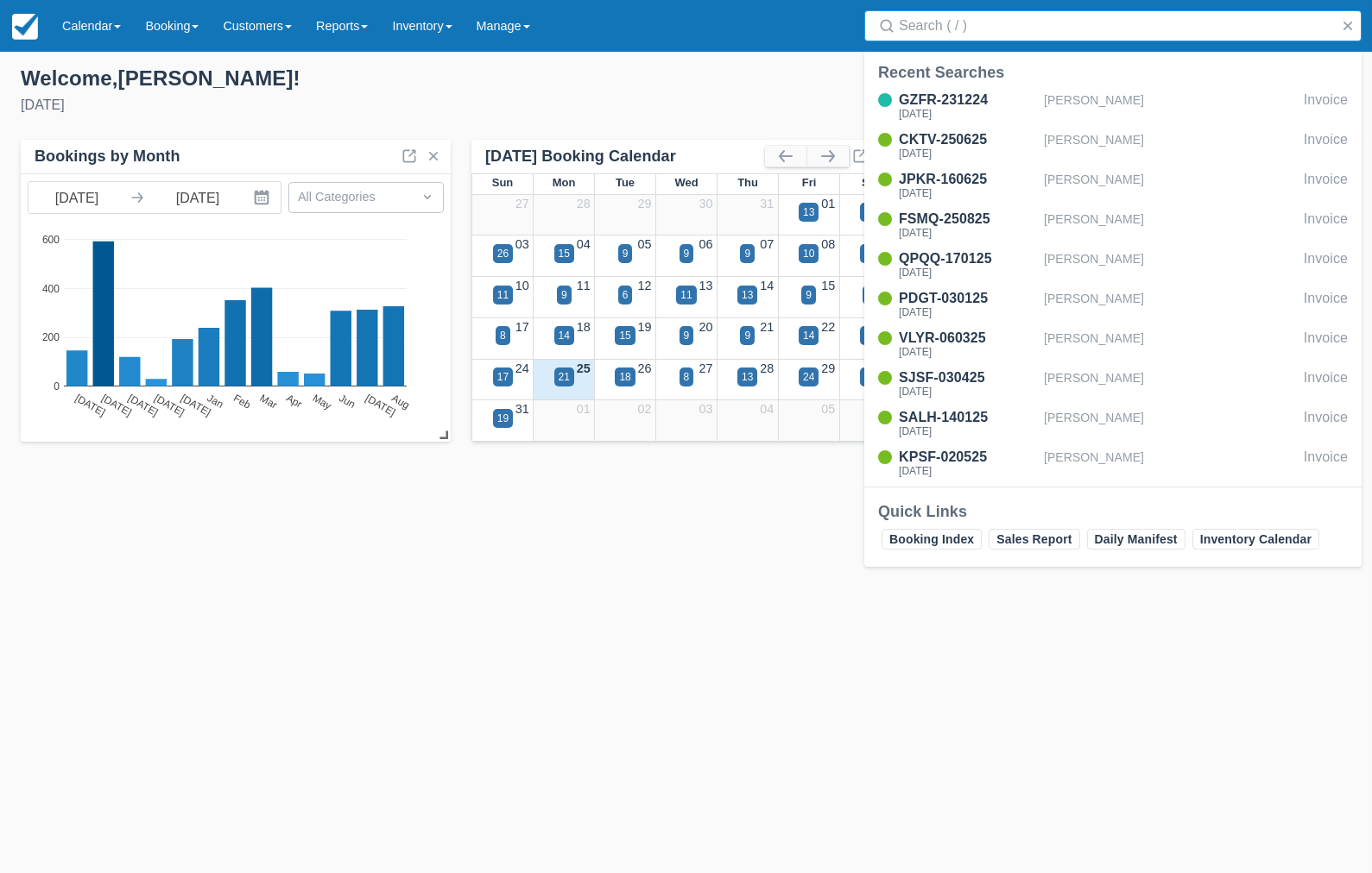
click at [935, 24] on input "Search" at bounding box center [1116, 26] width 435 height 31
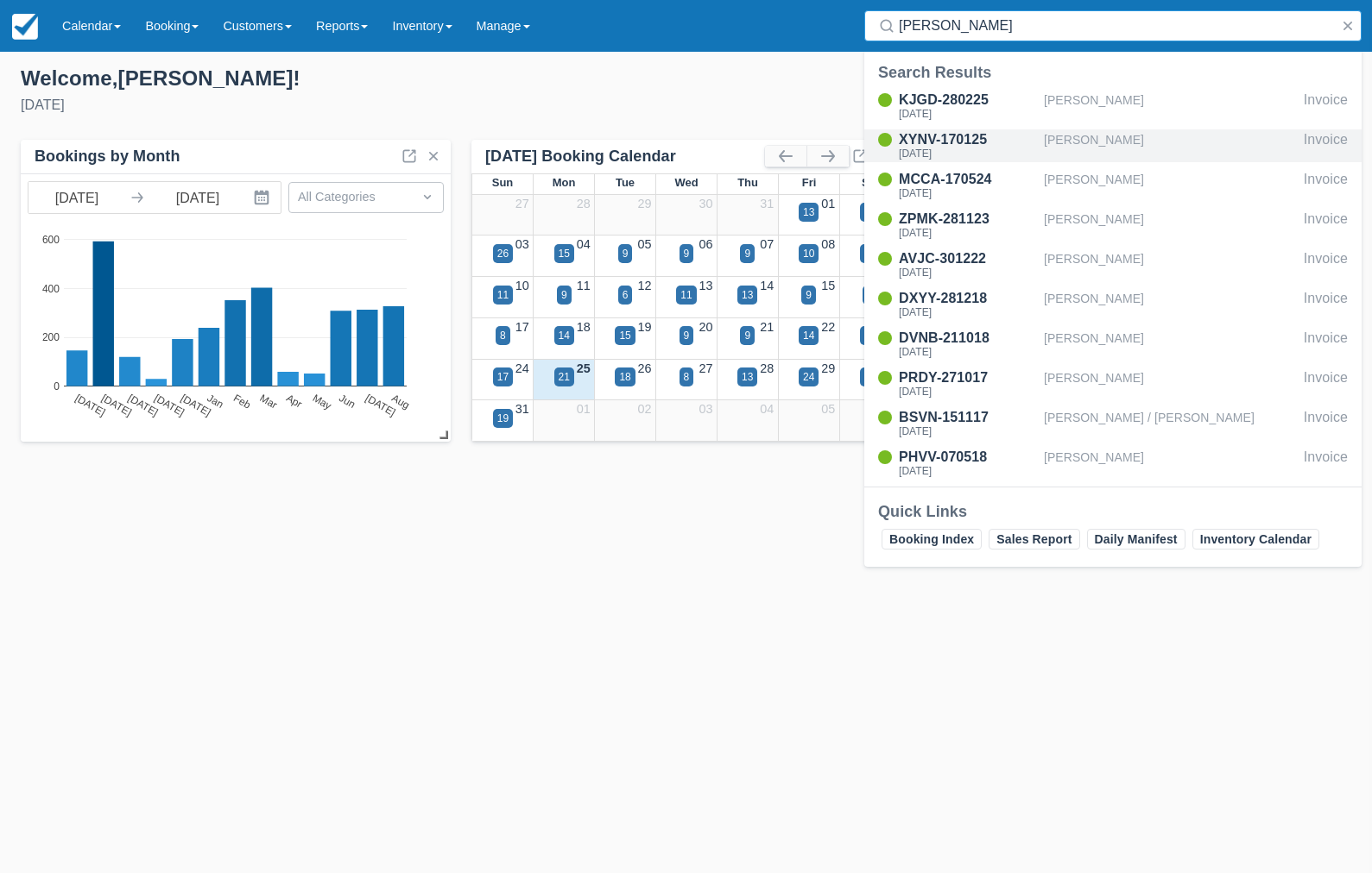
type input "moore"
click at [944, 144] on div "XYNV-170125" at bounding box center [967, 139] width 138 height 21
